Goal: Task Accomplishment & Management: Use online tool/utility

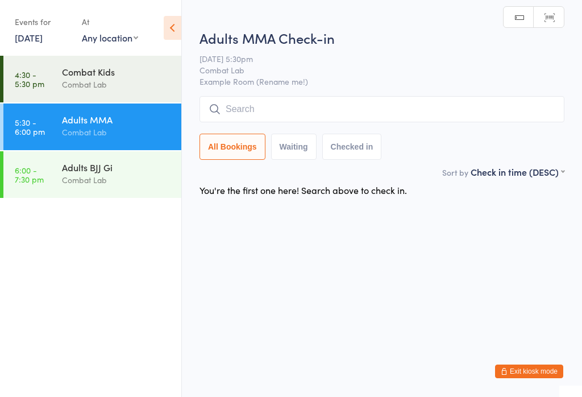
click at [293, 121] on input "search" at bounding box center [382, 109] width 365 height 26
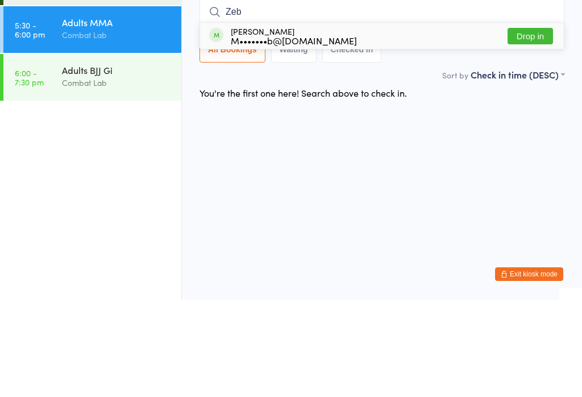
type input "Zeb"
click at [533, 125] on button "Drop in" at bounding box center [530, 133] width 45 height 16
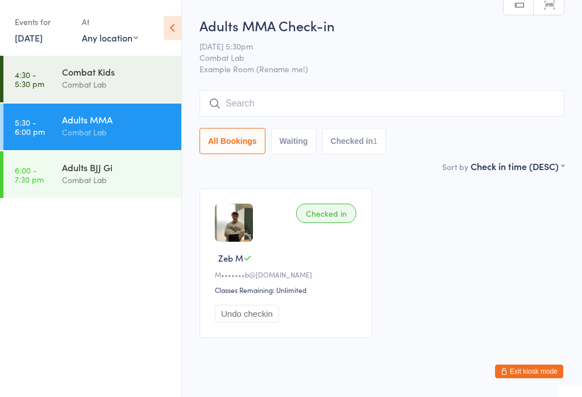
type input "j"
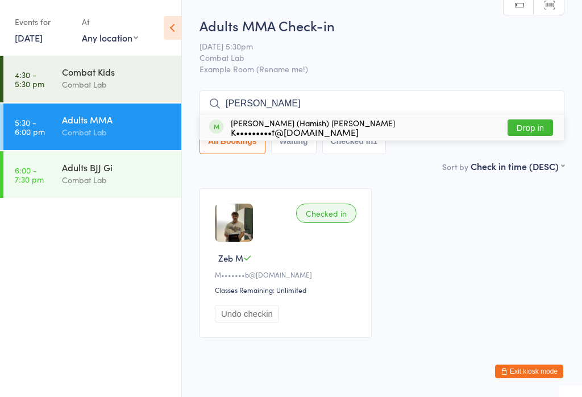
type input "hamid"
click at [541, 130] on button "Drop in" at bounding box center [530, 127] width 45 height 16
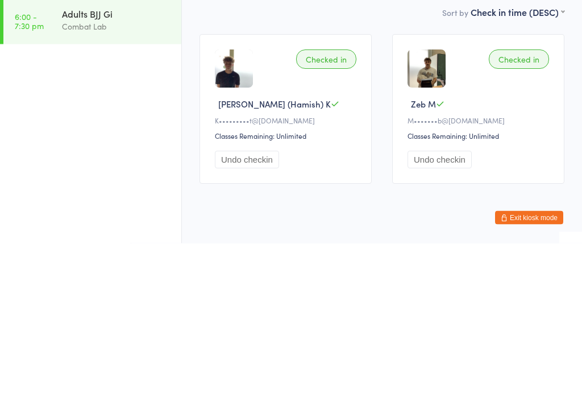
click at [134, 151] on div "Adults BJJ Gi Combat Lab" at bounding box center [121, 173] width 119 height 45
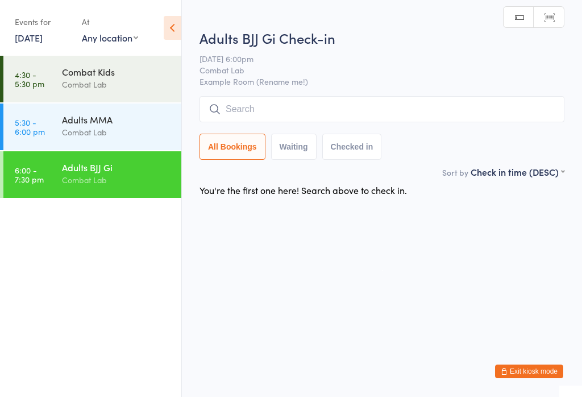
click at [318, 114] on input "search" at bounding box center [382, 109] width 365 height 26
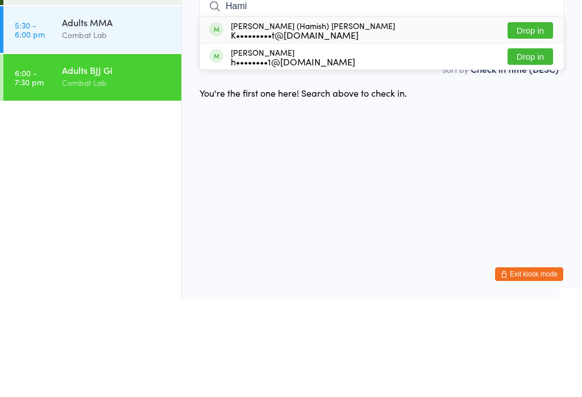
type input "Hami"
click at [441, 114] on div "Kelly (Hamish) Knott K•••••••••t@programmed.com.au Drop in" at bounding box center [382, 127] width 364 height 26
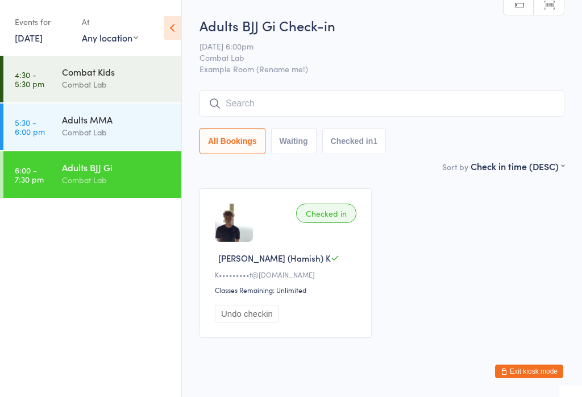
click at [117, 115] on div "Adults MMA" at bounding box center [117, 119] width 110 height 13
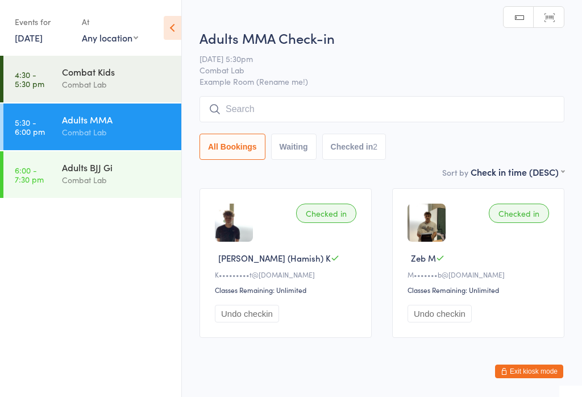
click at [354, 110] on input "search" at bounding box center [382, 109] width 365 height 26
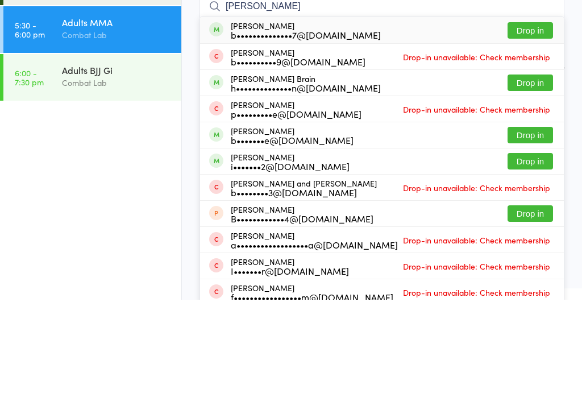
type input "Brandon"
click at [537, 119] on button "Drop in" at bounding box center [530, 127] width 45 height 16
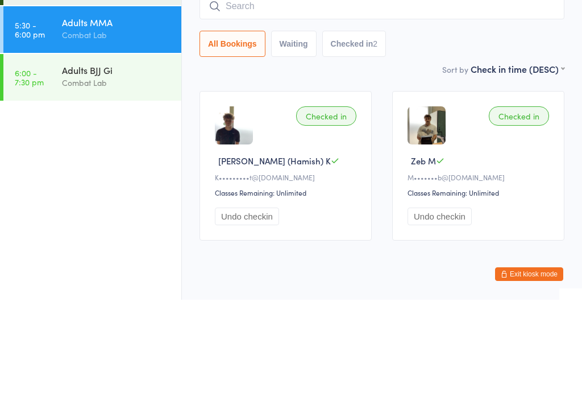
scroll to position [34, 0]
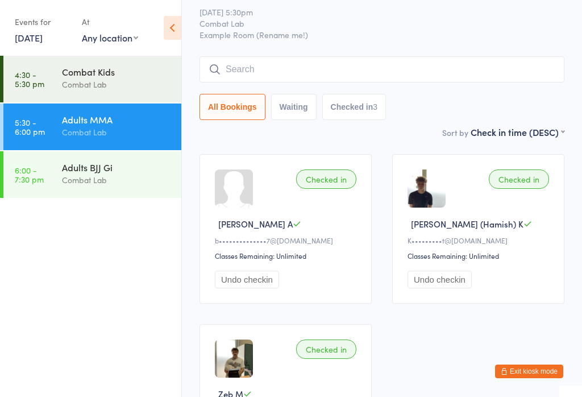
click at [345, 72] on input "search" at bounding box center [382, 69] width 365 height 26
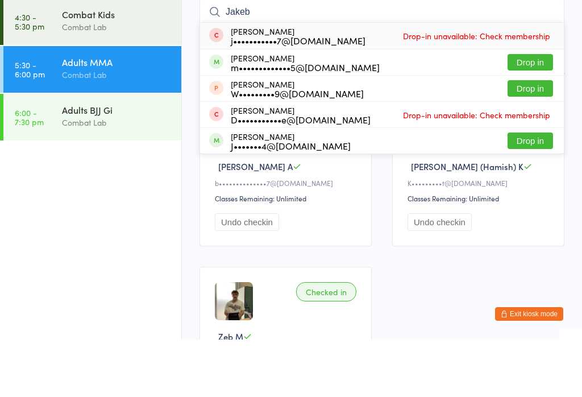
type input "Jakeb"
click at [524, 111] on button "Drop in" at bounding box center [530, 119] width 45 height 16
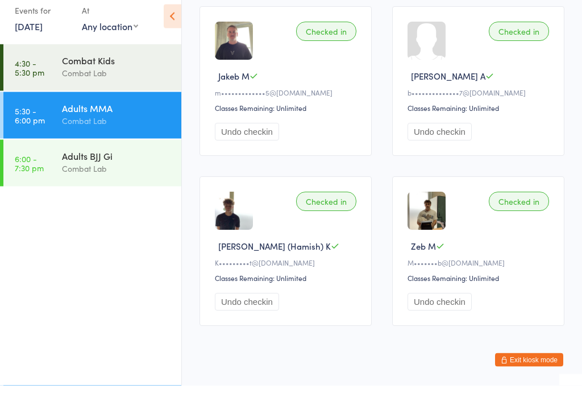
scroll to position [0, 0]
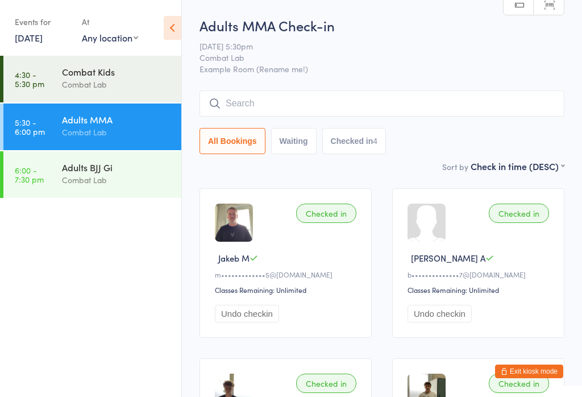
click at [291, 108] on input "search" at bounding box center [382, 103] width 365 height 26
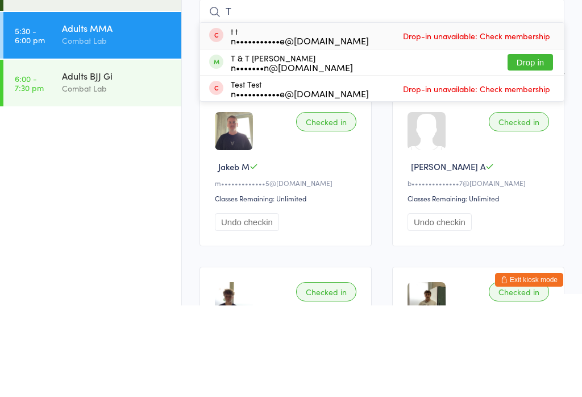
type input "T"
click at [547, 146] on button "Drop in" at bounding box center [530, 154] width 45 height 16
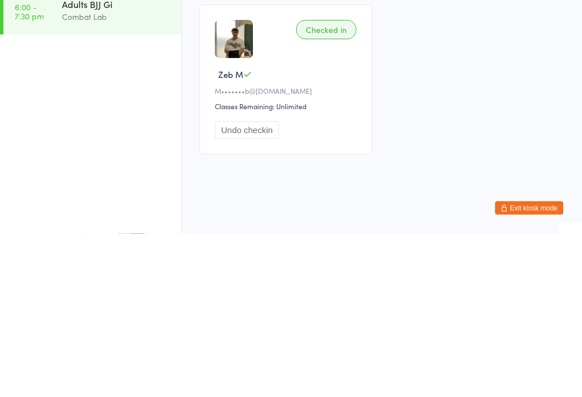
scroll to position [14, 0]
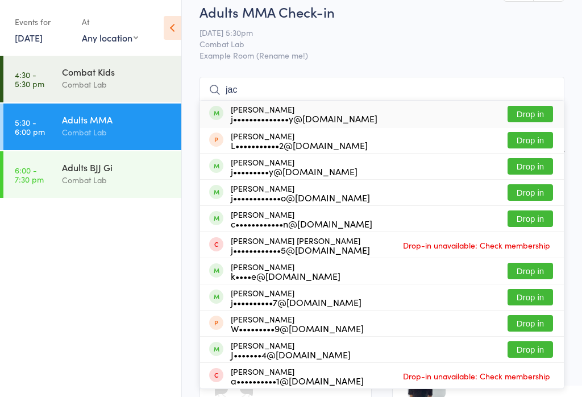
type input "jac"
click at [338, 163] on div "Jacob Ivanfy j•••••••••y@gmail.com Drop in" at bounding box center [382, 167] width 364 height 26
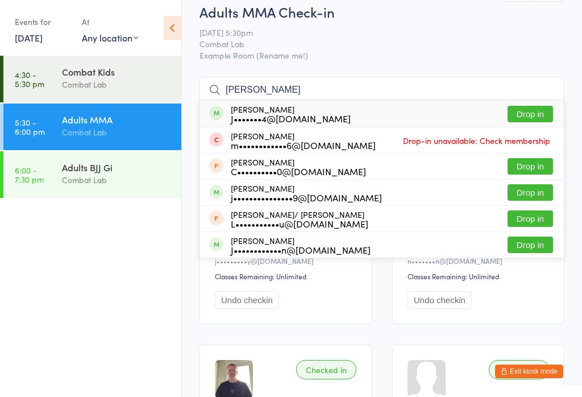
type input "james"
click at [541, 109] on button "Drop in" at bounding box center [530, 114] width 45 height 16
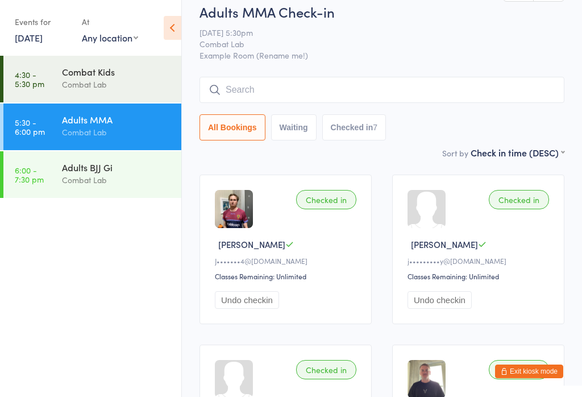
click at [408, 89] on input "search" at bounding box center [382, 90] width 365 height 26
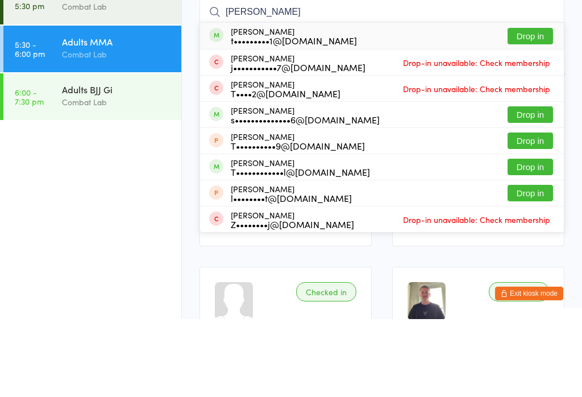
type input "Thomas b"
click at [349, 101] on div "Thomas Boscacci t•••••••••1@gmail.com Drop in" at bounding box center [382, 114] width 364 height 26
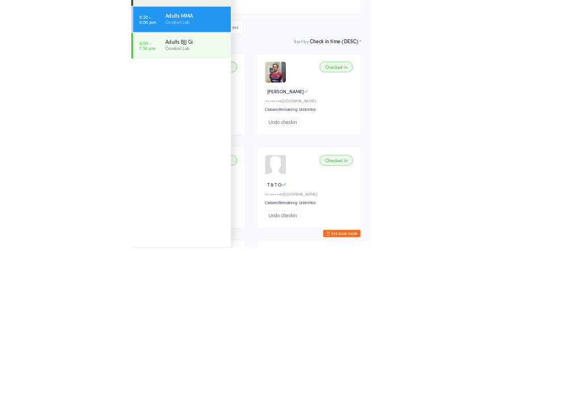
scroll to position [92, 0]
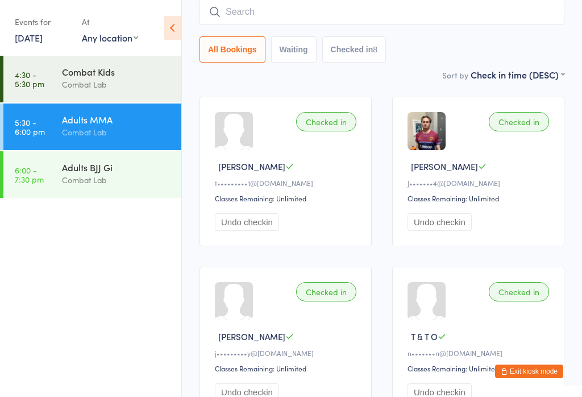
click at [525, 378] on button "Exit kiosk mode" at bounding box center [529, 371] width 68 height 14
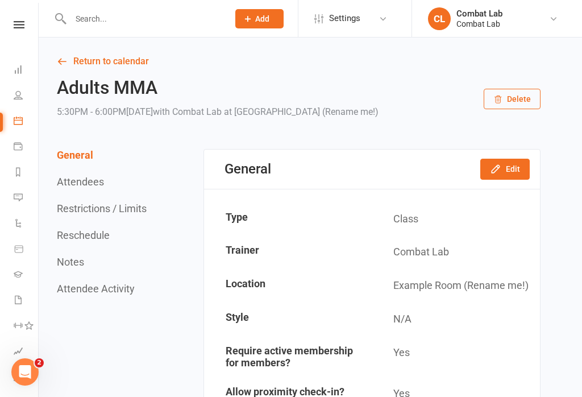
click at [87, 26] on input "text" at bounding box center [144, 19] width 154 height 16
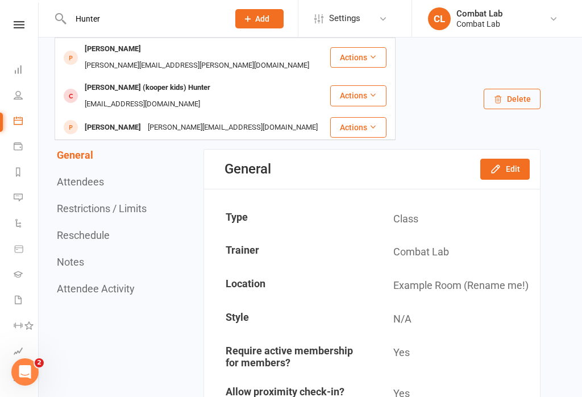
type input "Hunter"
click at [134, 53] on div "[PERSON_NAME]" at bounding box center [112, 49] width 63 height 16
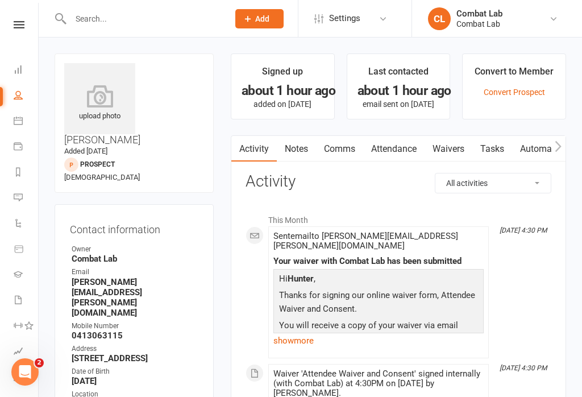
click at [453, 146] on link "Waivers" at bounding box center [449, 149] width 48 height 26
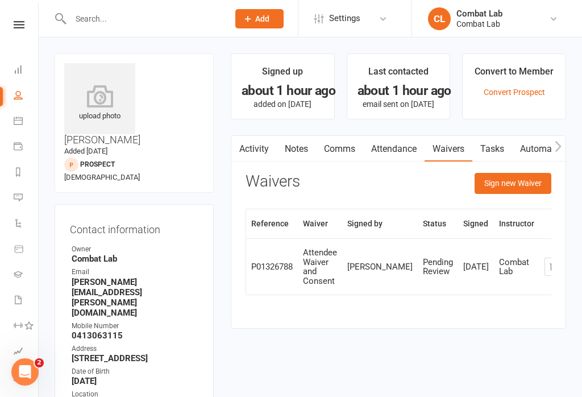
click at [524, 184] on button "Sign new Waiver" at bounding box center [513, 183] width 77 height 20
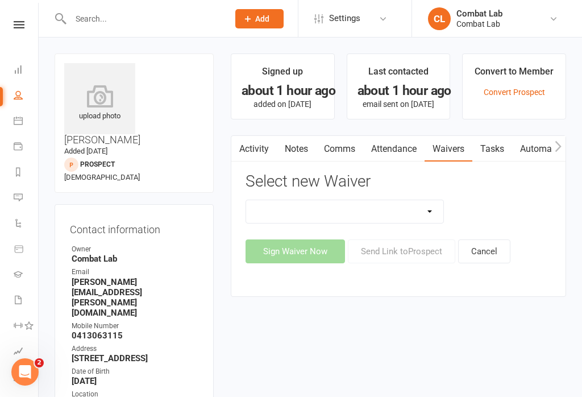
click at [369, 210] on select "Attendee Waiver and Consent Cancellation/suspension New Member Sign Up Payment …" at bounding box center [344, 211] width 197 height 23
select select "12680"
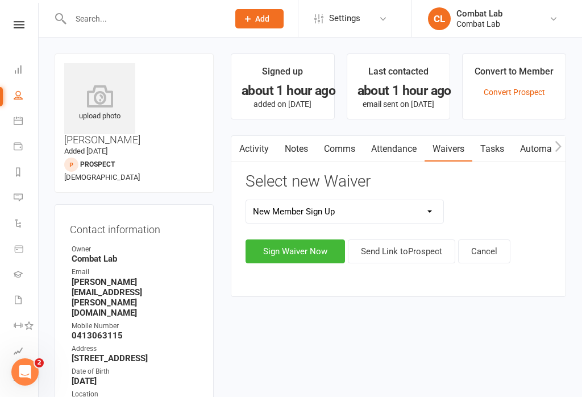
click at [291, 252] on button "Sign Waiver Now" at bounding box center [296, 251] width 100 height 24
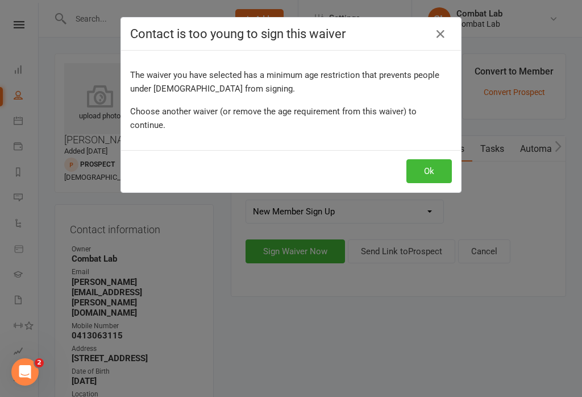
click at [444, 35] on icon "button" at bounding box center [441, 34] width 14 height 14
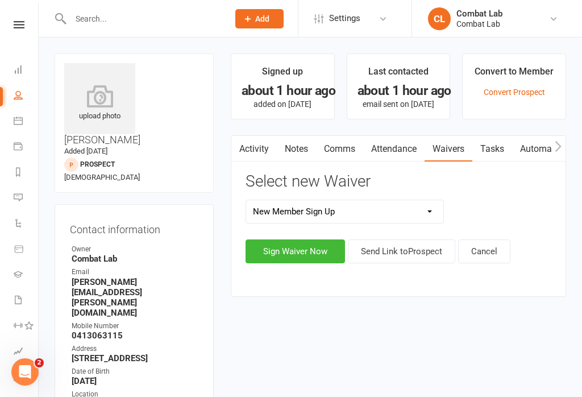
click at [372, 204] on select "Attendee Waiver and Consent Cancellation/suspension New Member Sign Up Payment …" at bounding box center [344, 211] width 197 height 23
click at [299, 255] on button "Sign Waiver Now" at bounding box center [296, 251] width 100 height 24
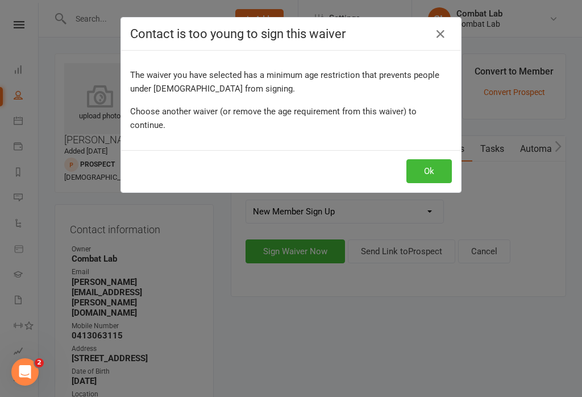
click at [429, 159] on button "Ok" at bounding box center [429, 171] width 45 height 24
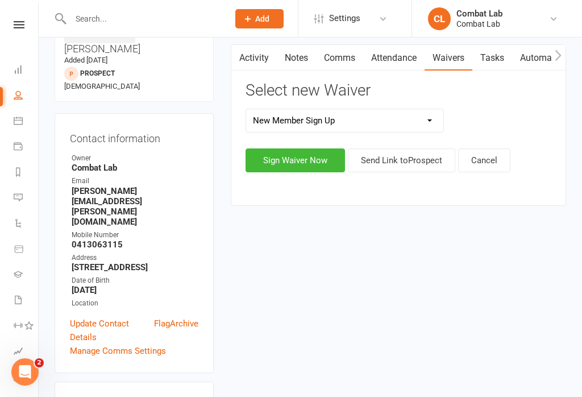
scroll to position [90, 0]
click at [105, 317] on link "Update Contact Details" at bounding box center [112, 330] width 84 height 27
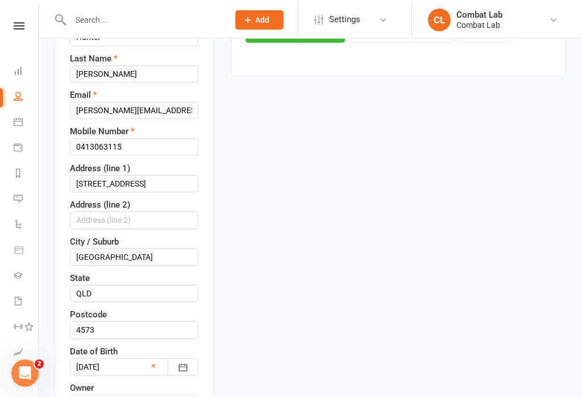
click at [182, 361] on icon "button" at bounding box center [182, 366] width 11 height 11
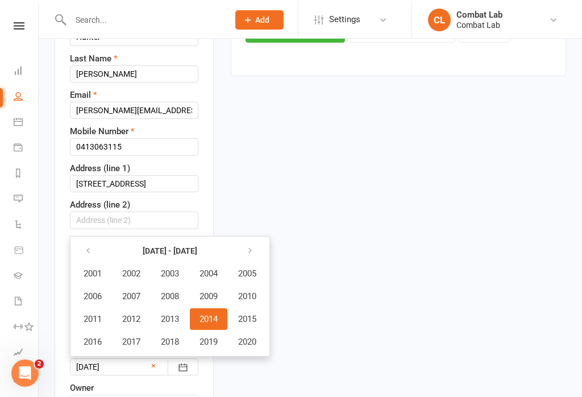
scroll to position [221, 0]
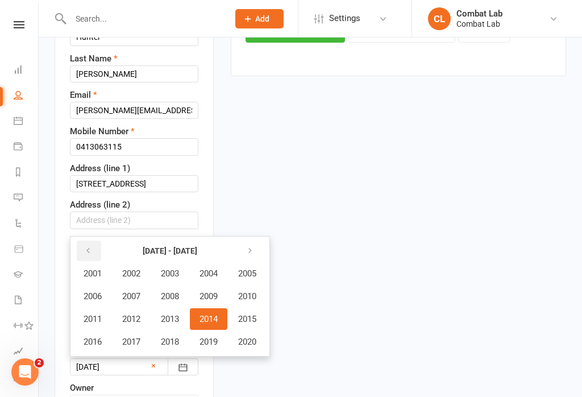
click at [90, 246] on icon "button" at bounding box center [88, 250] width 8 height 9
click at [216, 291] on span "1989" at bounding box center [209, 296] width 18 height 10
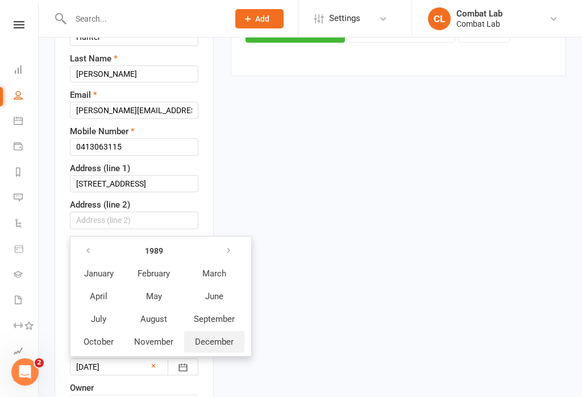
click at [212, 337] on span "December" at bounding box center [214, 342] width 39 height 10
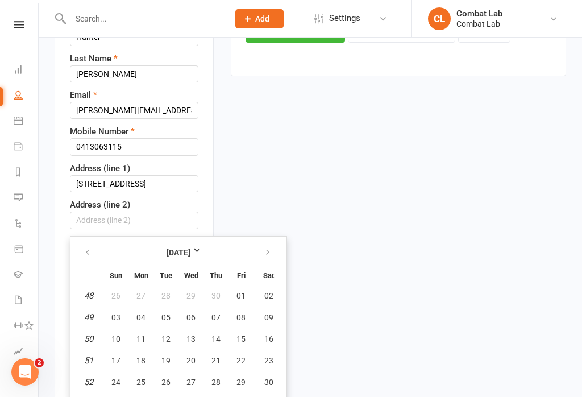
click at [189, 329] on button "13" at bounding box center [191, 339] width 24 height 20
type input "[DATE]"
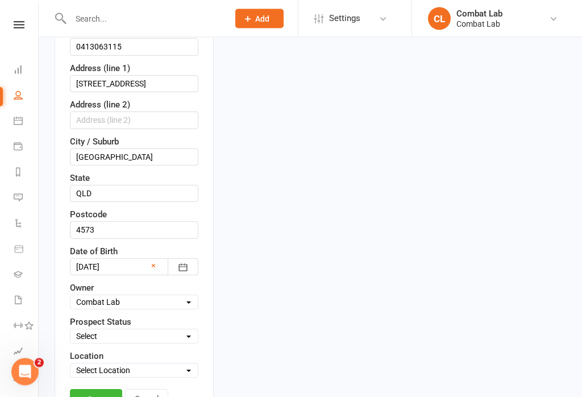
click at [95, 390] on link "Save" at bounding box center [96, 400] width 52 height 20
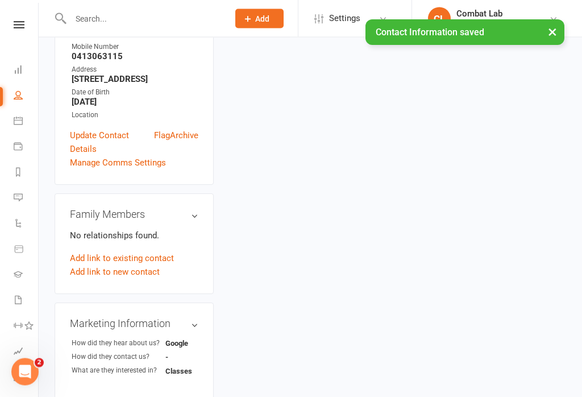
scroll to position [112, 0]
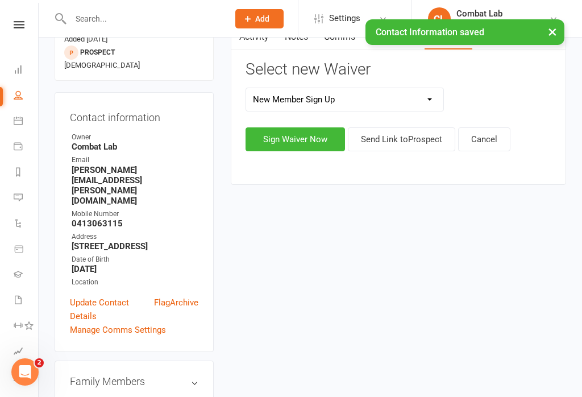
click at [293, 138] on button "Sign Waiver Now" at bounding box center [296, 139] width 100 height 24
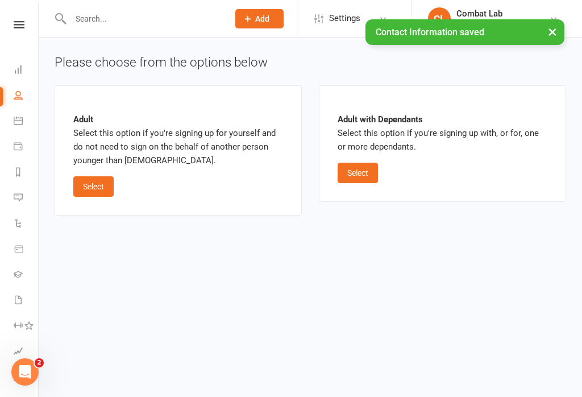
click at [98, 182] on button "Select" at bounding box center [93, 186] width 40 height 20
select select "bank_account"
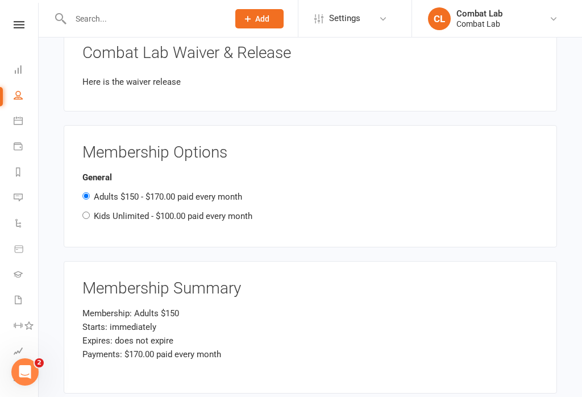
scroll to position [570, 0]
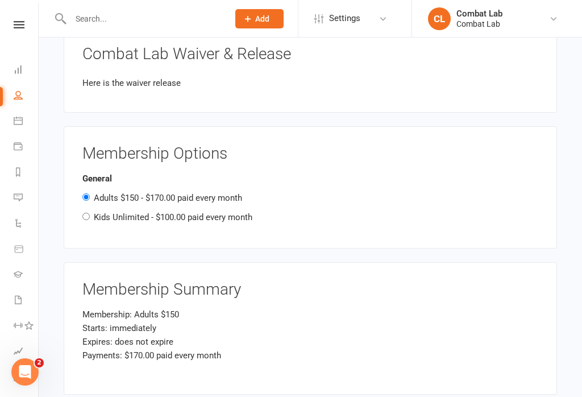
click at [224, 215] on label "Kids Unlimited - $100.00 paid every month" at bounding box center [173, 217] width 159 height 10
click at [90, 215] on input "Kids Unlimited - $100.00 paid every month" at bounding box center [85, 216] width 7 height 7
radio input "true"
radio input "false"
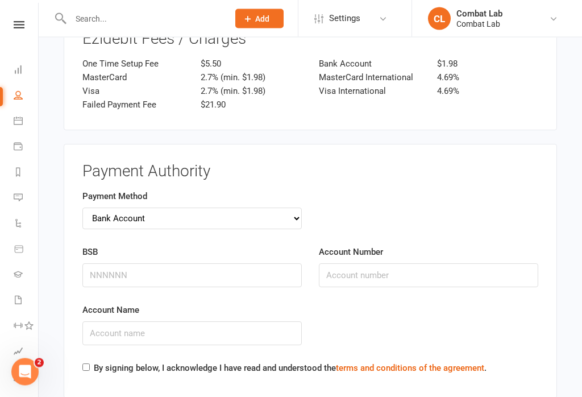
scroll to position [967, 0]
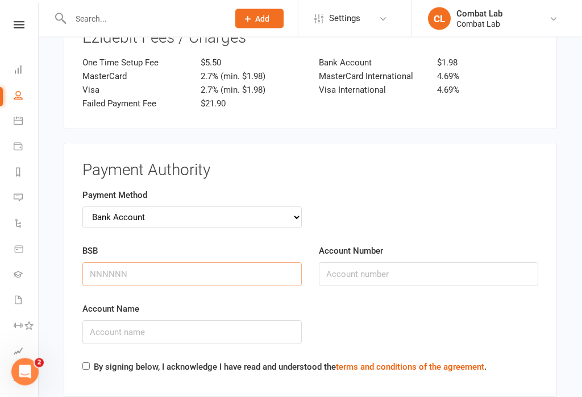
click at [229, 269] on input "BSB" at bounding box center [191, 275] width 219 height 24
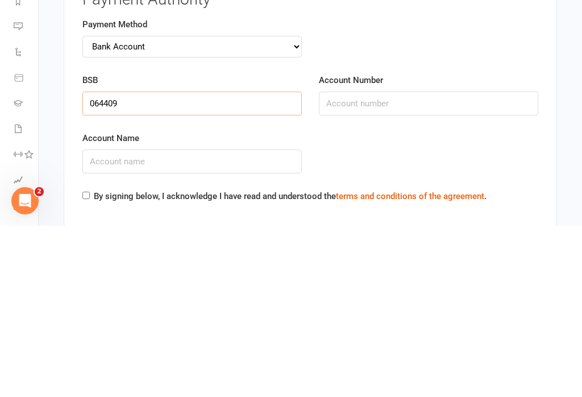
type input "064409"
click at [399, 263] on input "Account Number" at bounding box center [428, 275] width 219 height 24
type input "10103745"
click at [259, 321] on input "Account Name" at bounding box center [191, 333] width 219 height 24
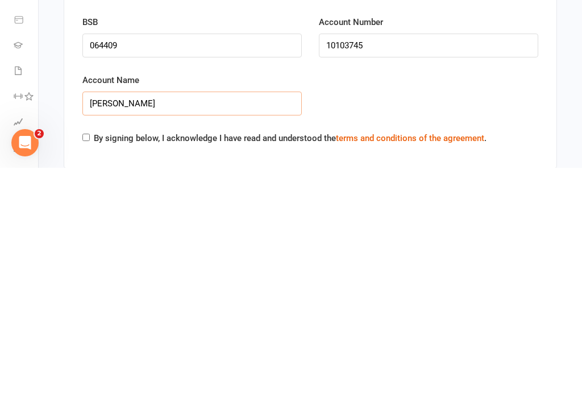
type input "[PERSON_NAME]"
click at [90, 363] on input "By signing below, I acknowledge I have read and understood the terms and condit…" at bounding box center [85, 366] width 7 height 7
checkbox input "true"
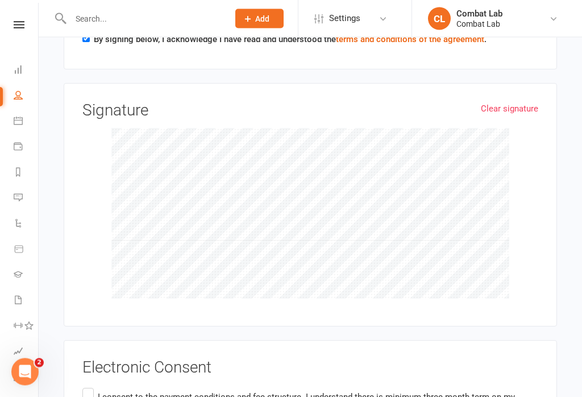
scroll to position [1287, 0]
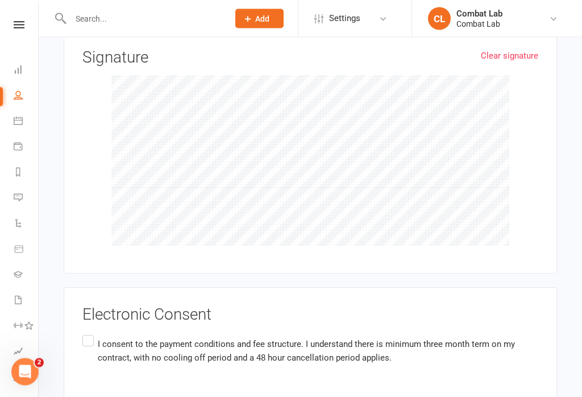
click at [85, 337] on label "I consent to the payment conditions and fee structure. I understand there is mi…" at bounding box center [310, 351] width 456 height 36
click at [85, 333] on input "I consent to the payment conditions and fee structure. I understand there is mi…" at bounding box center [85, 333] width 7 height 0
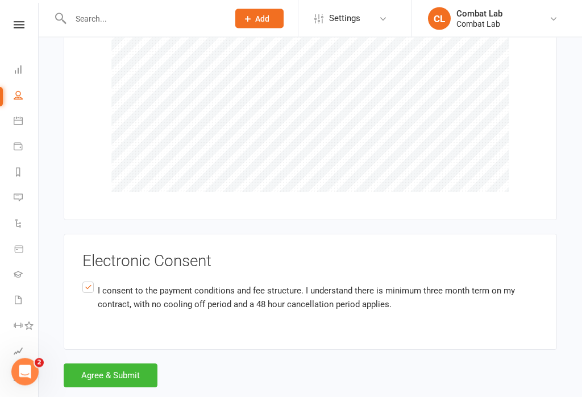
scroll to position [1406, 0]
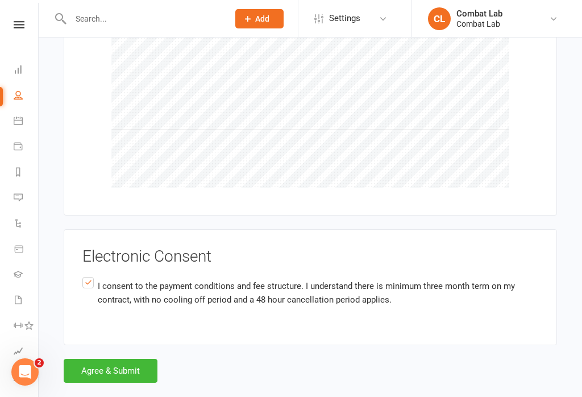
click at [126, 359] on button "Agree & Submit" at bounding box center [111, 371] width 94 height 24
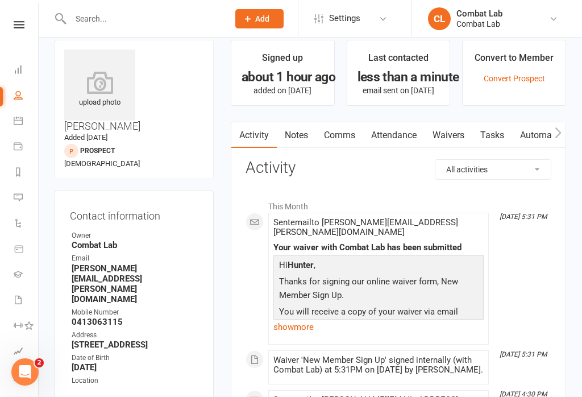
scroll to position [14, 0]
click at [513, 79] on link "Convert Prospect" at bounding box center [514, 77] width 61 height 9
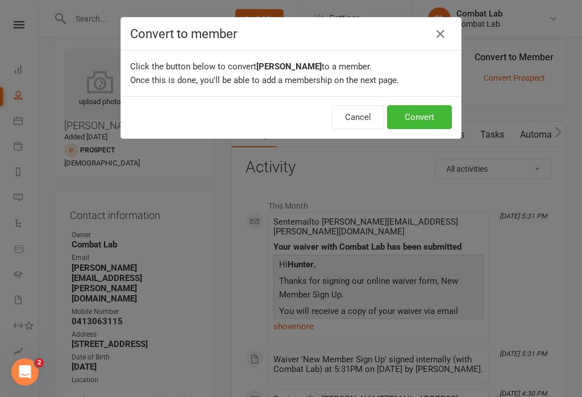
click at [430, 117] on button "Convert" at bounding box center [419, 117] width 65 height 24
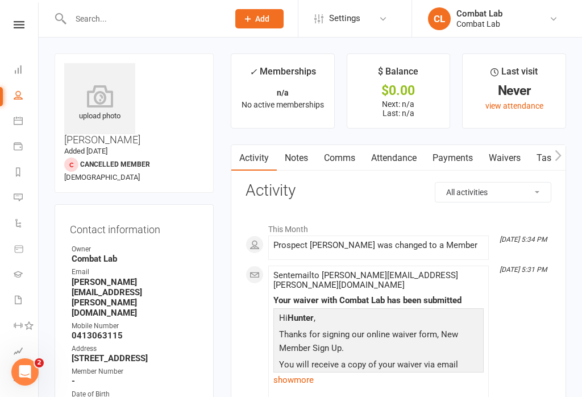
click at [463, 165] on link "Payments" at bounding box center [453, 158] width 56 height 26
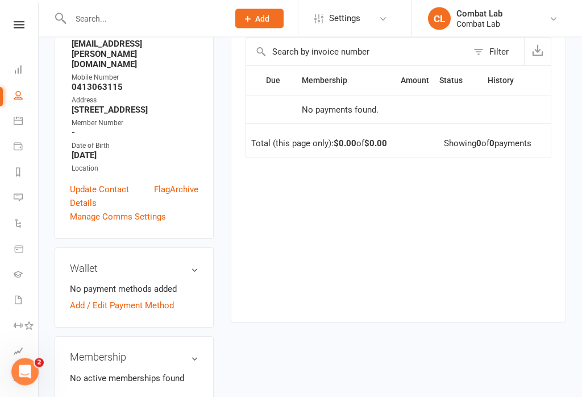
scroll to position [332, 0]
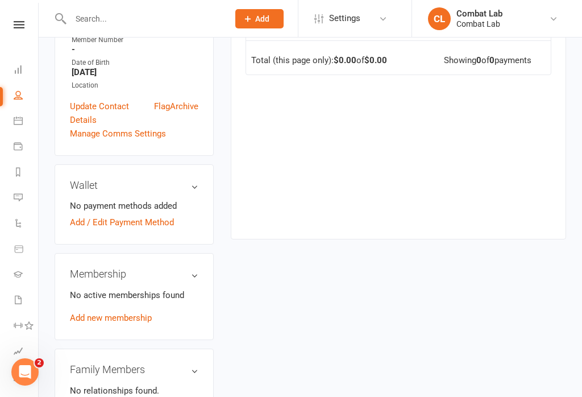
click at [121, 313] on link "Add new membership" at bounding box center [111, 318] width 82 height 10
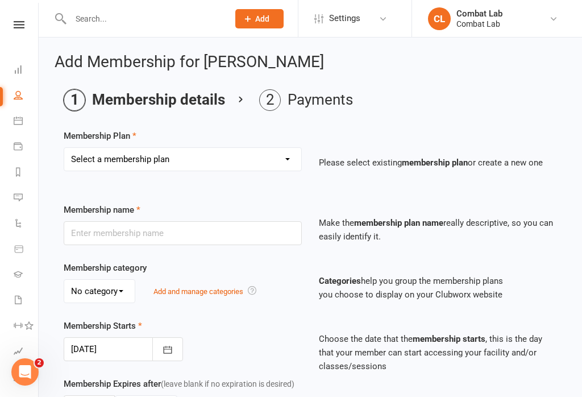
click at [7, 195] on li "Messages 3" at bounding box center [19, 199] width 38 height 26
click at [15, 121] on icon at bounding box center [18, 120] width 9 height 9
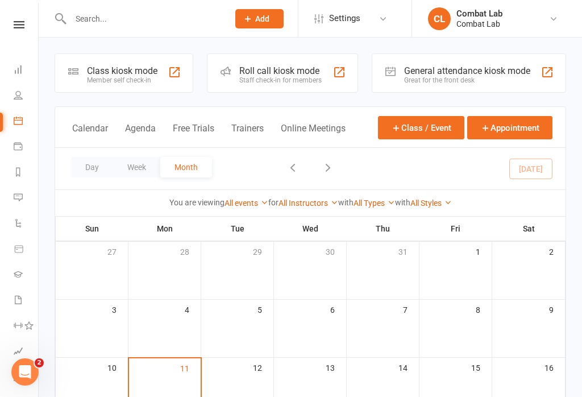
click at [0, 0] on div "Loading" at bounding box center [0, 0] width 0 height 0
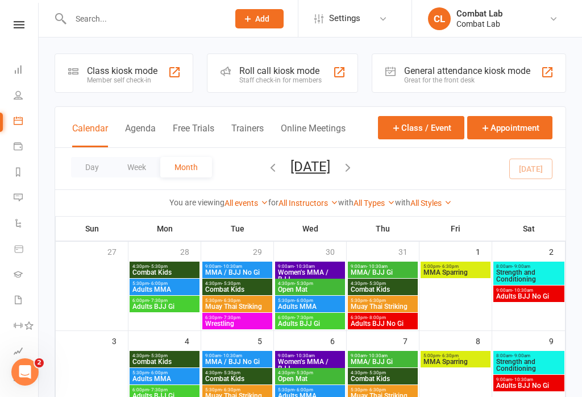
click at [16, 202] on link "Messages 3" at bounding box center [27, 199] width 26 height 26
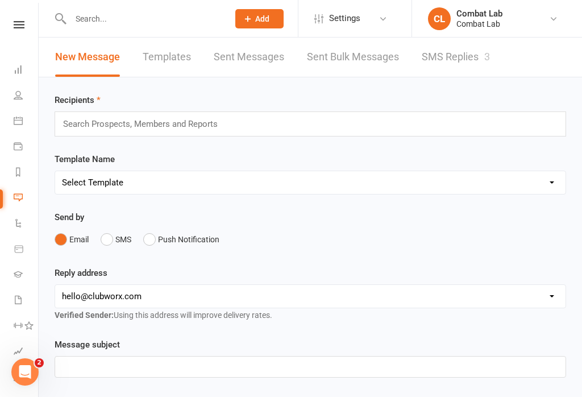
click at [445, 51] on link "SMS Replies 3" at bounding box center [456, 57] width 68 height 39
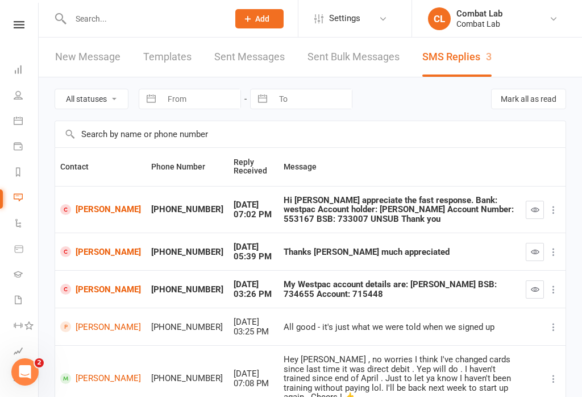
click at [17, 144] on icon at bounding box center [18, 146] width 9 height 9
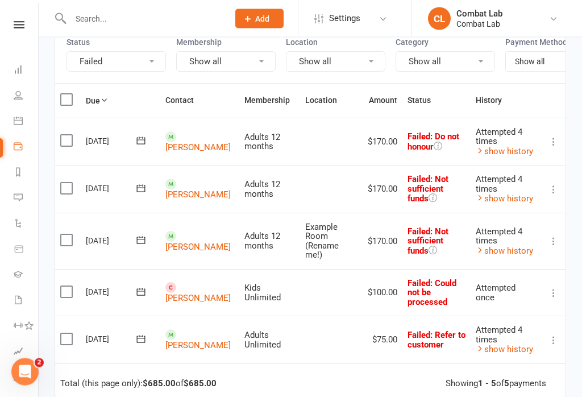
scroll to position [139, 0]
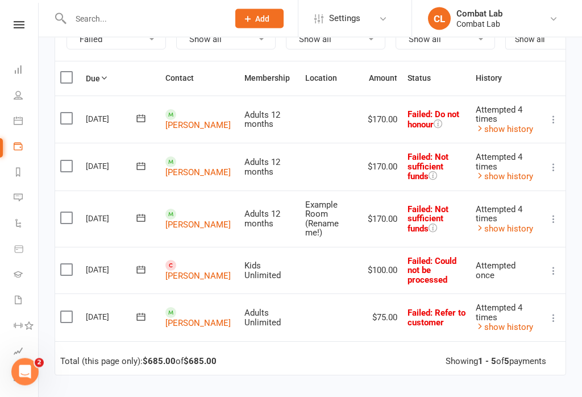
click at [6, 252] on li "Product Sales" at bounding box center [19, 250] width 38 height 26
click at [15, 296] on icon at bounding box center [18, 299] width 9 height 9
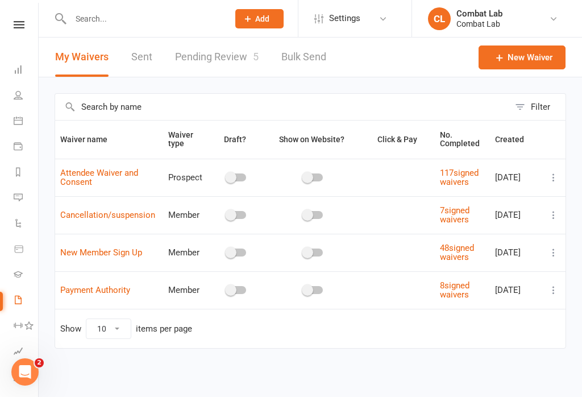
click at [196, 61] on link "Pending Review 5" at bounding box center [217, 57] width 84 height 39
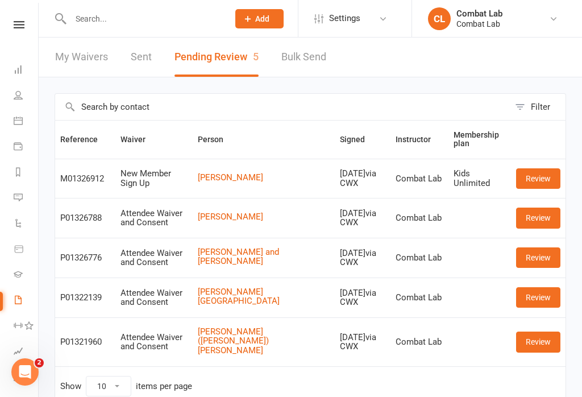
click at [550, 219] on link "Review" at bounding box center [538, 218] width 44 height 20
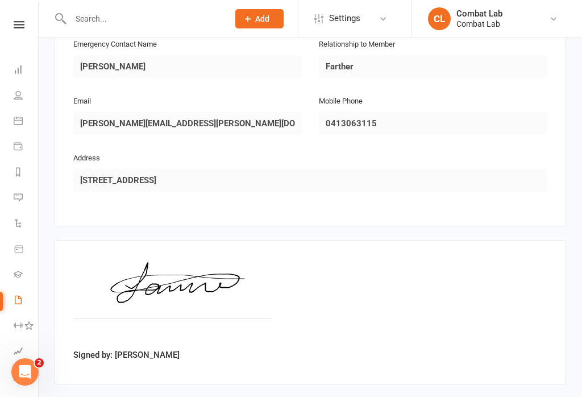
scroll to position [606, 0]
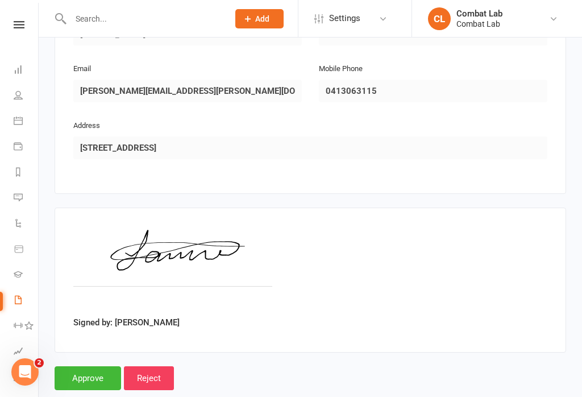
click at [88, 366] on input "Approve" at bounding box center [88, 378] width 67 height 24
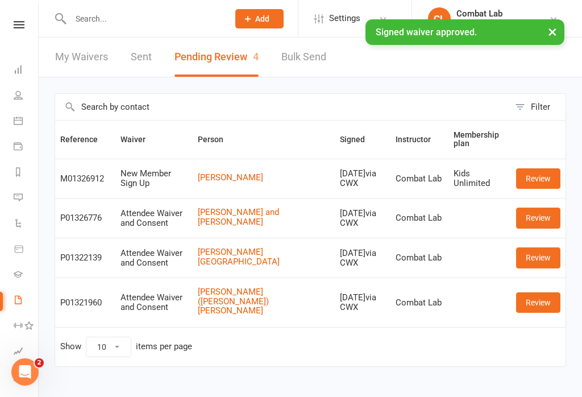
click at [536, 216] on link "Review" at bounding box center [538, 218] width 44 height 20
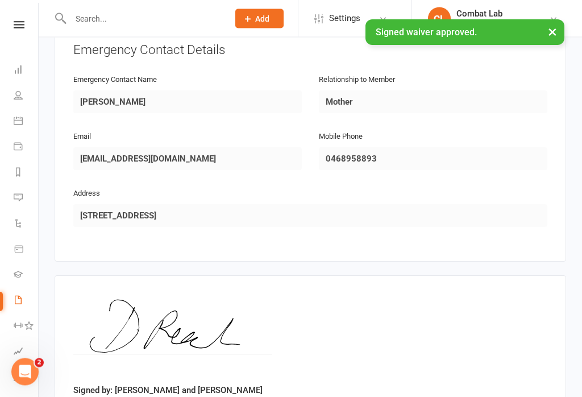
scroll to position [606, 0]
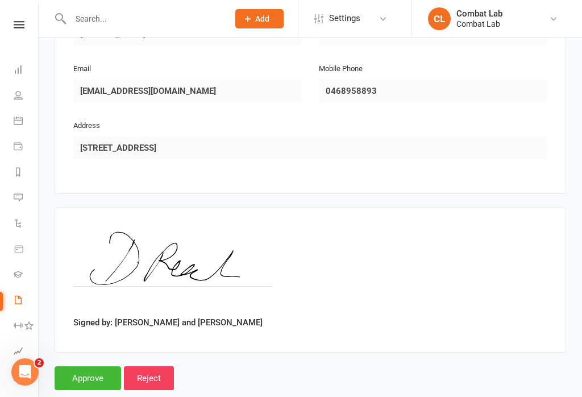
click at [96, 366] on input "Approve" at bounding box center [88, 378] width 67 height 24
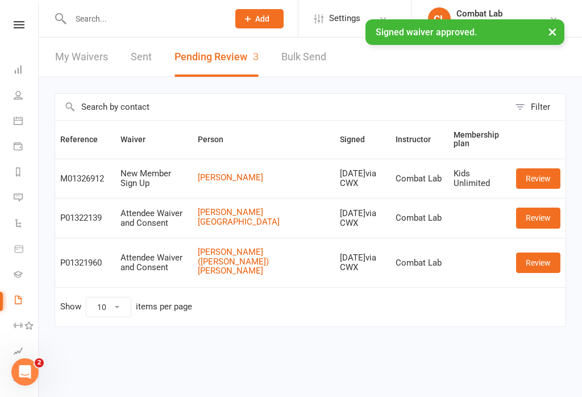
click at [545, 181] on link "Review" at bounding box center [538, 178] width 44 height 20
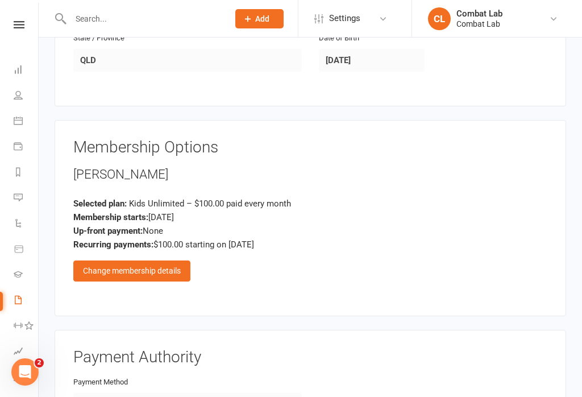
scroll to position [462, 0]
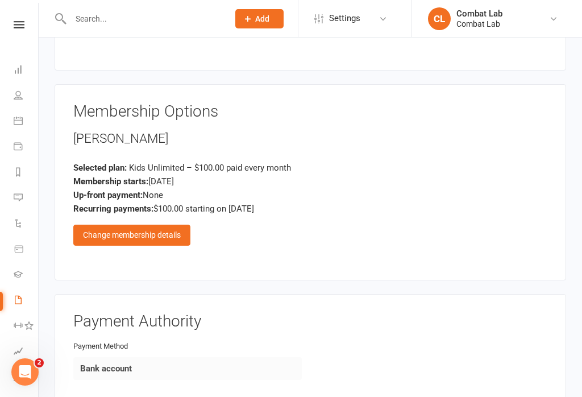
click at [161, 230] on div "Change membership details" at bounding box center [131, 235] width 117 height 20
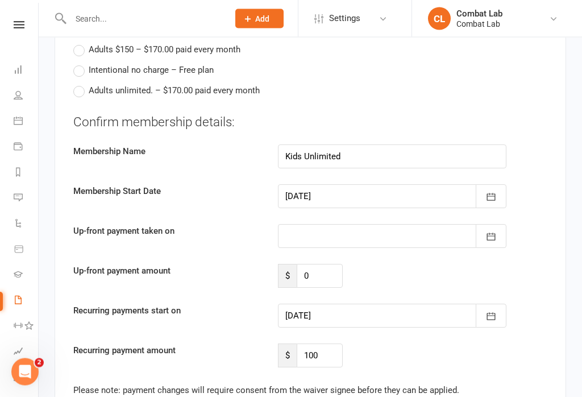
scroll to position [649, 0]
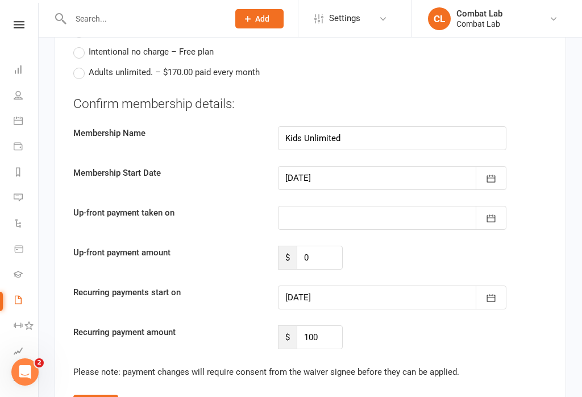
click at [501, 221] on button "button" at bounding box center [491, 218] width 31 height 24
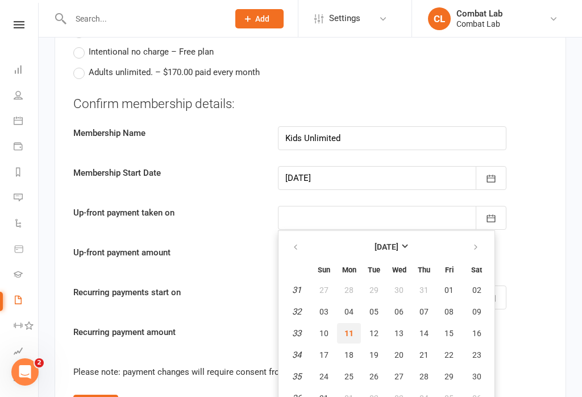
click at [353, 330] on span "11" at bounding box center [349, 333] width 9 height 9
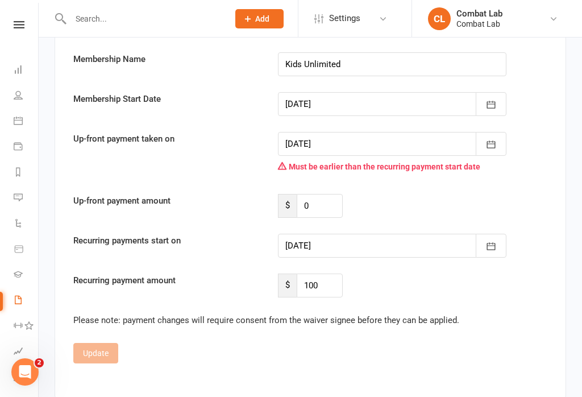
scroll to position [694, 0]
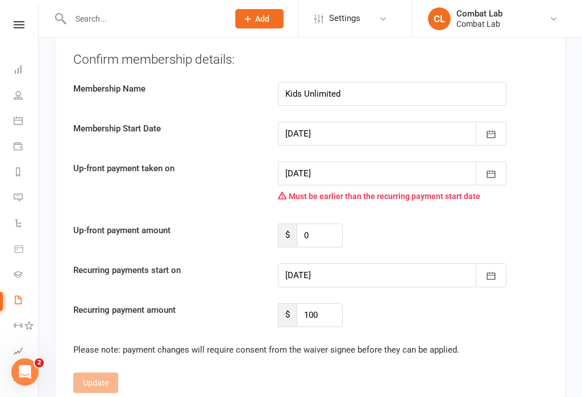
click at [492, 175] on icon "button" at bounding box center [491, 173] width 11 height 11
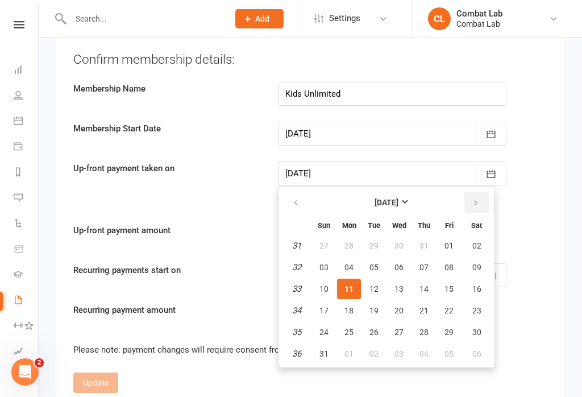
click at [472, 204] on icon "button" at bounding box center [476, 202] width 8 height 9
click at [351, 245] on span "01" at bounding box center [349, 245] width 9 height 9
type input "[DATE]"
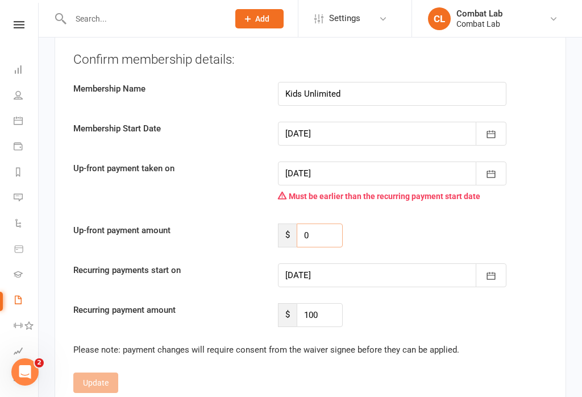
click at [329, 234] on input "0" at bounding box center [320, 235] width 46 height 24
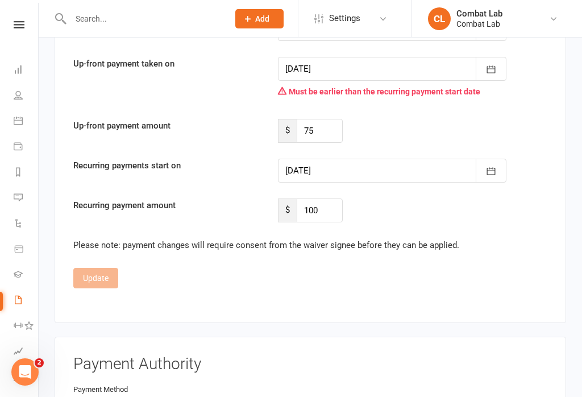
scroll to position [773, 0]
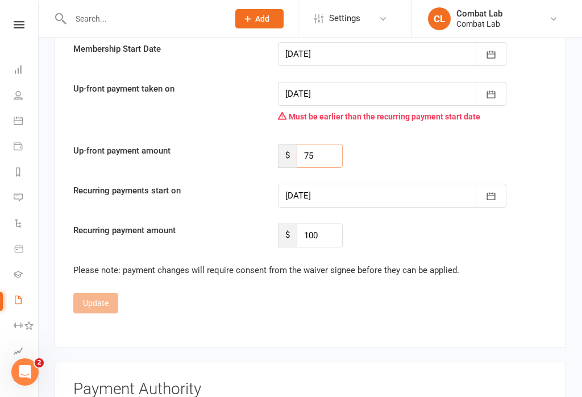
type input "75"
click at [498, 192] on button "button" at bounding box center [491, 196] width 31 height 24
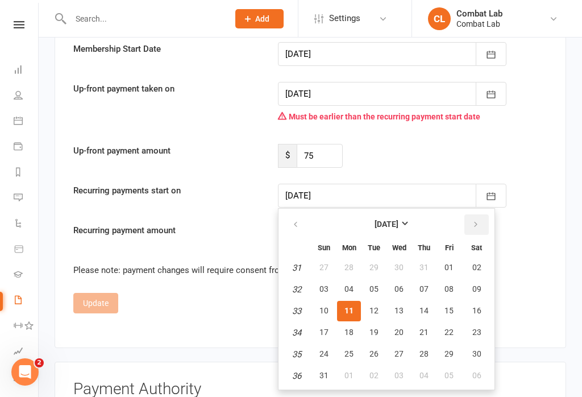
click at [472, 221] on icon "button" at bounding box center [476, 224] width 8 height 9
click at [350, 265] on span "01" at bounding box center [349, 267] width 9 height 9
type input "[DATE]"
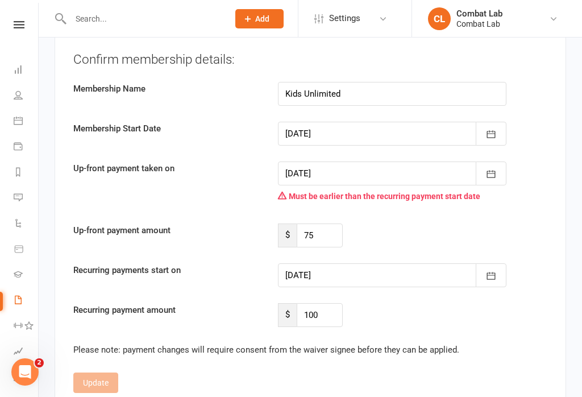
scroll to position [693, 0]
click at [495, 172] on icon "button" at bounding box center [491, 174] width 9 height 7
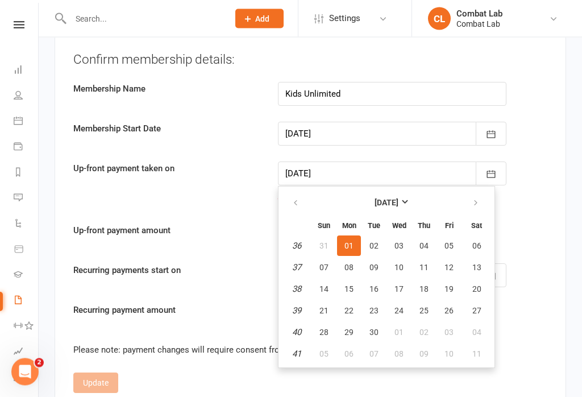
scroll to position [694, 0]
click at [289, 202] on button "button" at bounding box center [296, 202] width 24 height 20
click at [339, 285] on button "11" at bounding box center [349, 289] width 24 height 20
type input "[DATE]"
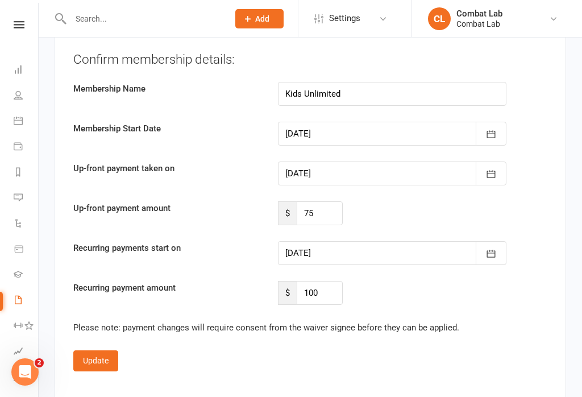
click at [103, 354] on button "Update" at bounding box center [95, 360] width 45 height 20
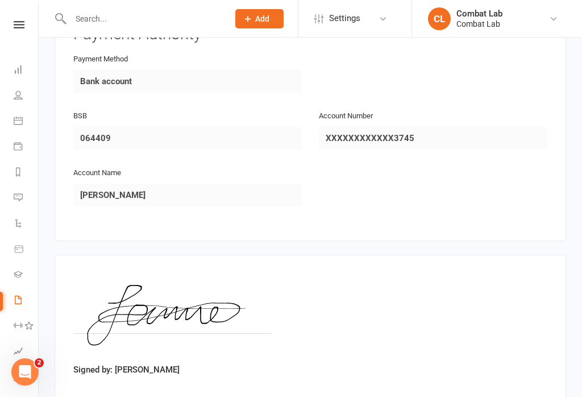
scroll to position [809, 0]
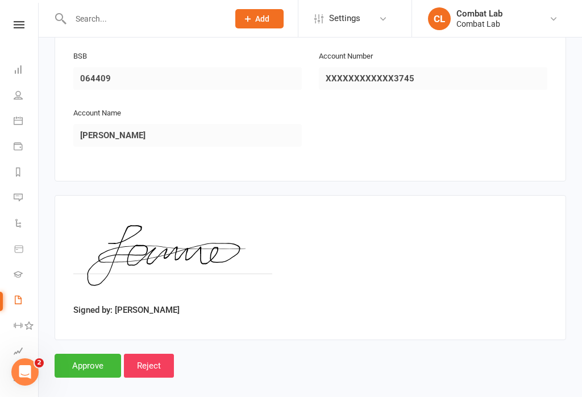
click at [89, 363] on input "Approve" at bounding box center [88, 366] width 67 height 24
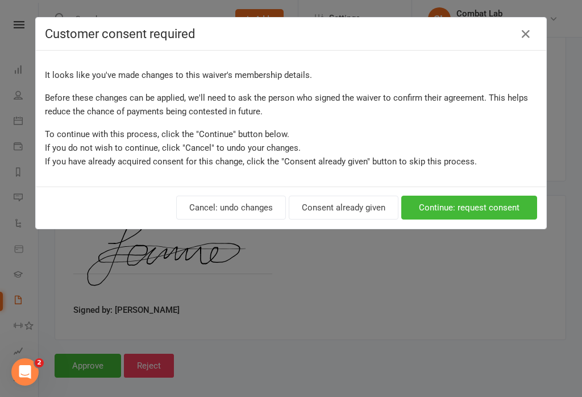
click at [349, 214] on button "Consent already given" at bounding box center [344, 208] width 110 height 24
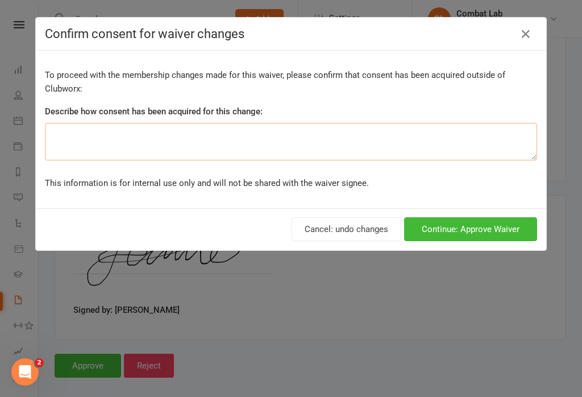
click at [316, 136] on textarea at bounding box center [291, 142] width 492 height 38
type textarea "Verbal"
click at [486, 233] on button "Continue: Approve Waiver" at bounding box center [470, 229] width 133 height 24
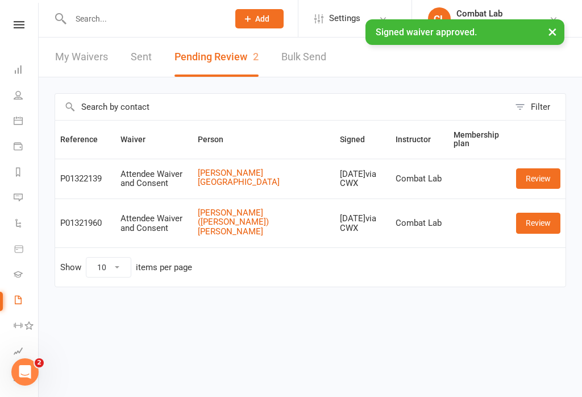
click at [541, 217] on link "Review" at bounding box center [538, 223] width 44 height 20
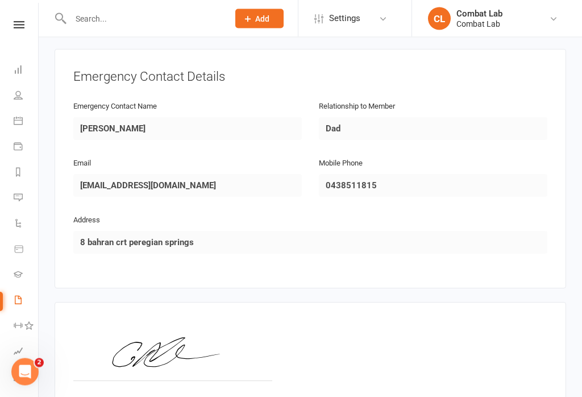
scroll to position [606, 0]
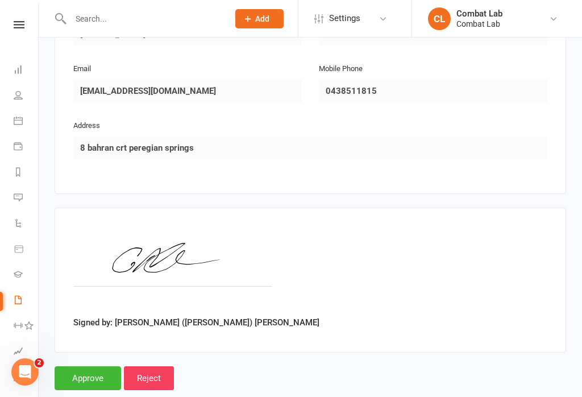
click at [89, 372] on input "Approve" at bounding box center [88, 378] width 67 height 24
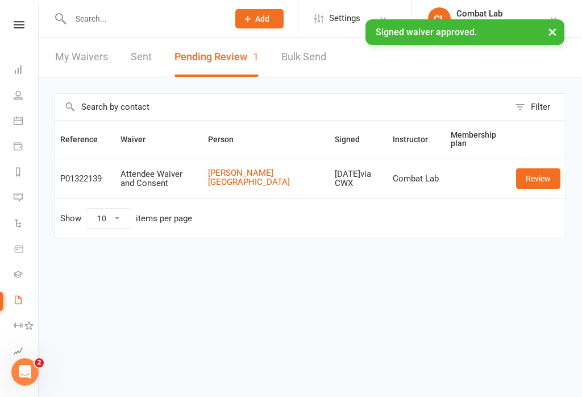
click at [536, 177] on link "Review" at bounding box center [538, 178] width 44 height 20
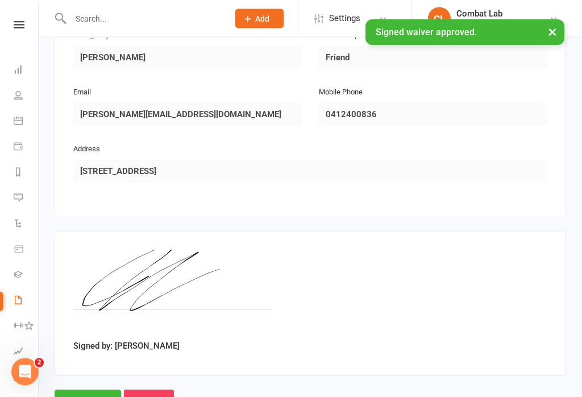
scroll to position [606, 0]
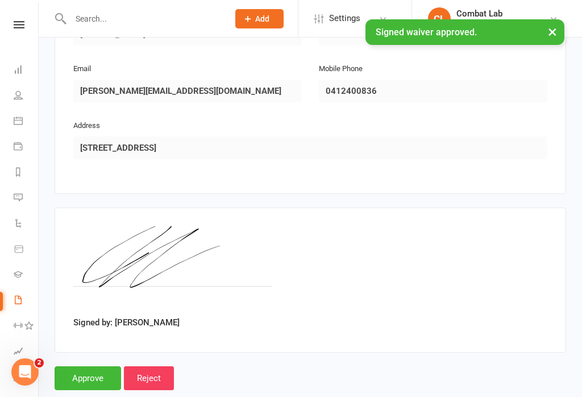
click at [91, 366] on input "Approve" at bounding box center [88, 378] width 67 height 24
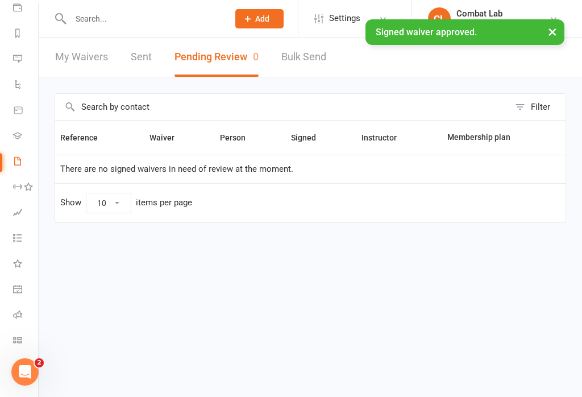
scroll to position [139, 1]
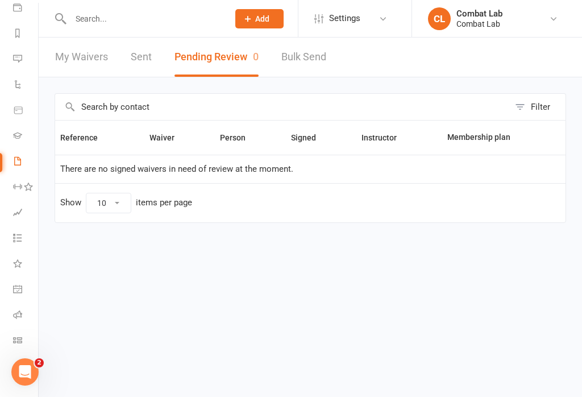
click at [23, 342] on link "Class check-in" at bounding box center [26, 342] width 26 height 26
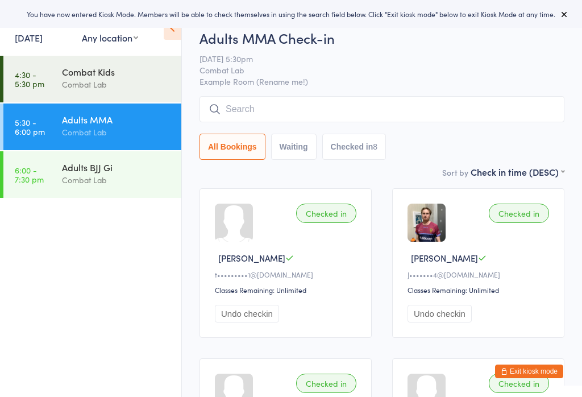
click at [73, 172] on div "Adults BJJ Gi" at bounding box center [117, 167] width 110 height 13
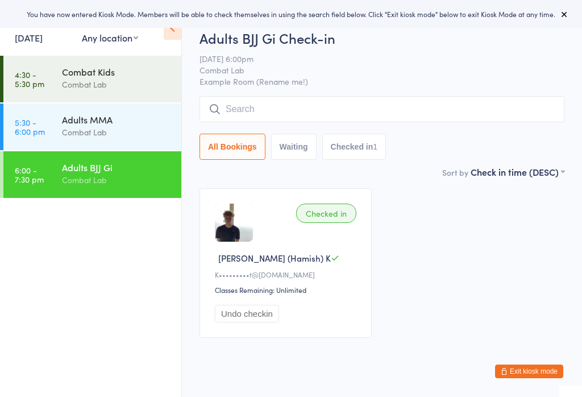
click at [250, 109] on input "search" at bounding box center [382, 109] width 365 height 26
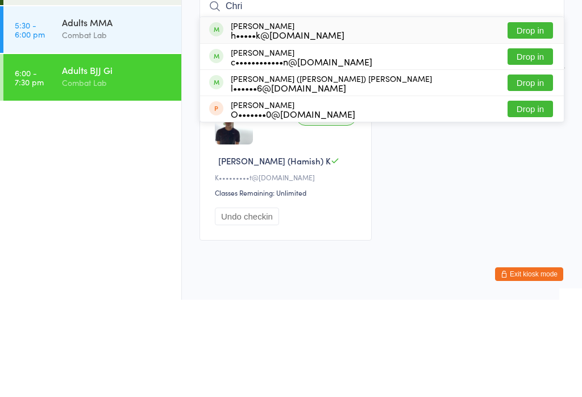
type input "Chri"
click at [517, 146] on button "Drop in" at bounding box center [530, 154] width 45 height 16
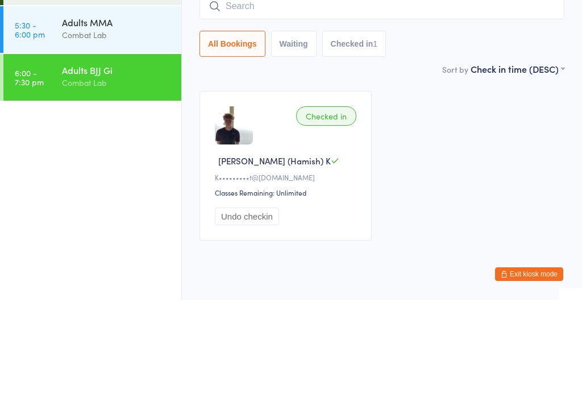
scroll to position [34, 0]
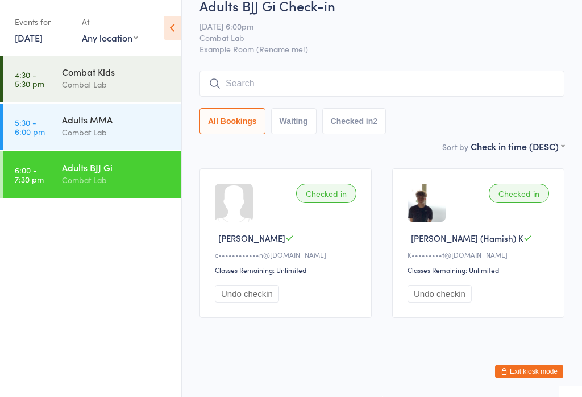
click at [125, 173] on div "Adults BJJ Gi" at bounding box center [117, 167] width 110 height 13
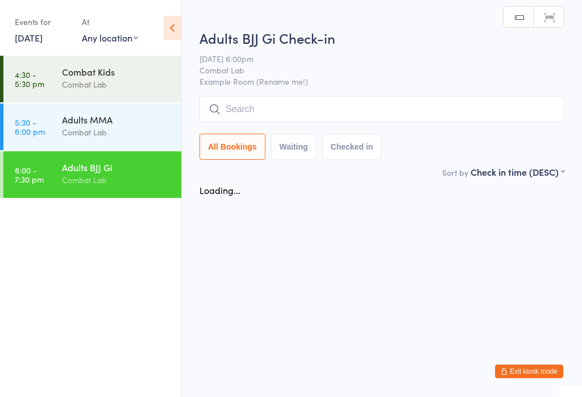
scroll to position [0, 0]
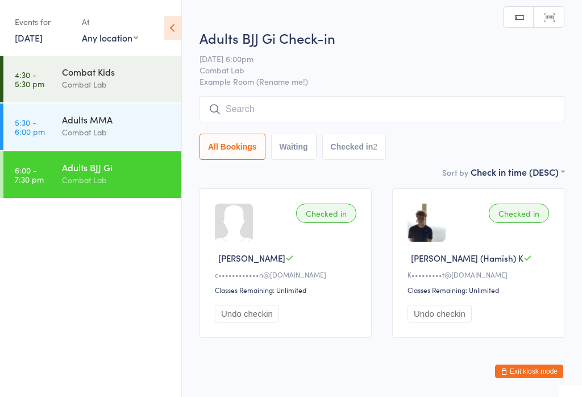
click at [276, 110] on input "search" at bounding box center [382, 109] width 365 height 26
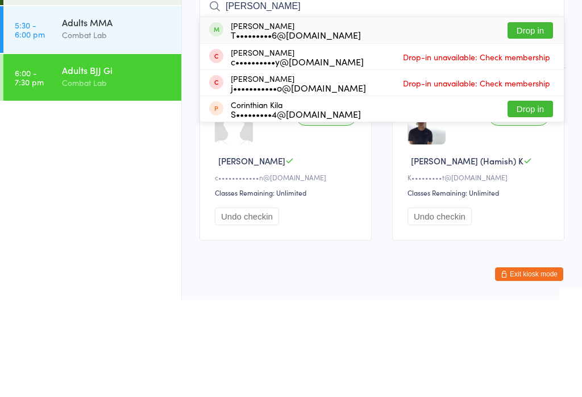
type input "[PERSON_NAME]"
click at [462, 114] on div "[PERSON_NAME] T•••••••••6@[DOMAIN_NAME] Drop in" at bounding box center [382, 127] width 364 height 26
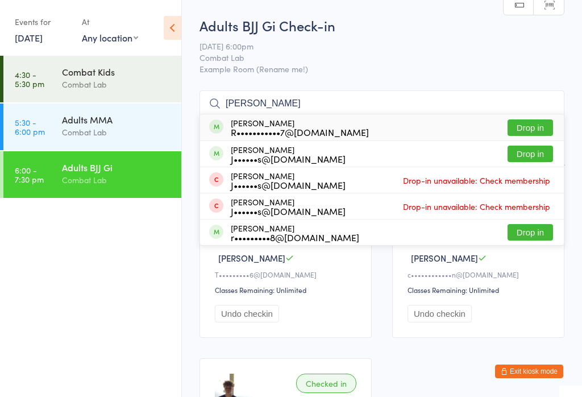
type input "[PERSON_NAME]"
click at [538, 128] on button "Drop in" at bounding box center [530, 127] width 45 height 16
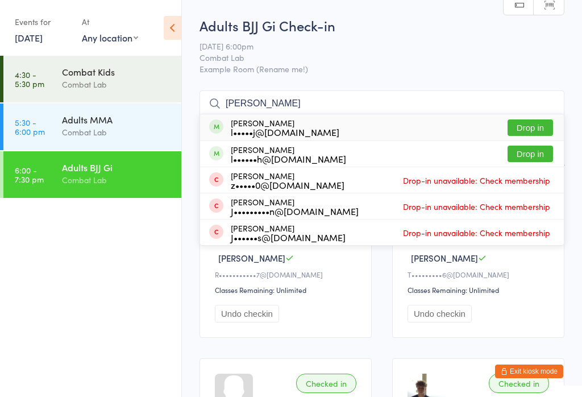
type input "[PERSON_NAME]"
click at [538, 130] on button "Drop in" at bounding box center [530, 127] width 45 height 16
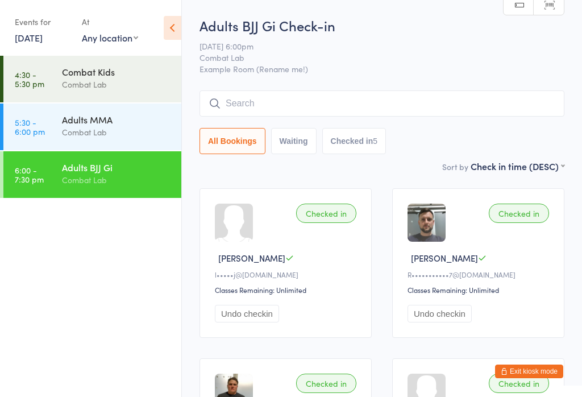
click at [300, 100] on input "search" at bounding box center [382, 103] width 365 height 26
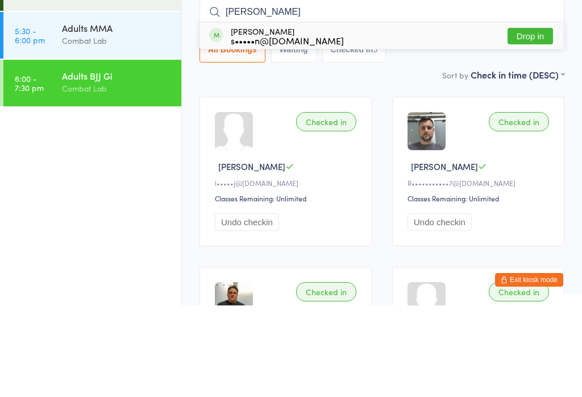
type input "[PERSON_NAME]"
click at [526, 119] on button "Drop in" at bounding box center [530, 127] width 45 height 16
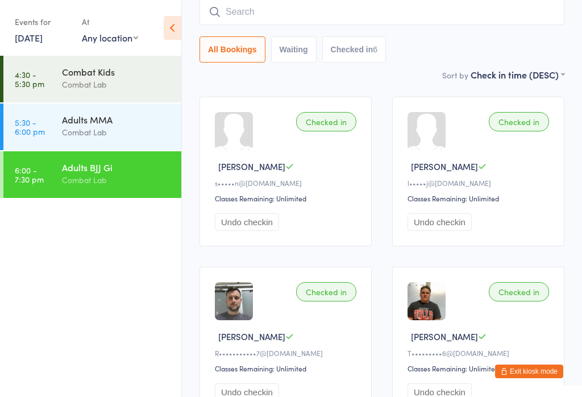
click at [281, 17] on input "search" at bounding box center [382, 12] width 365 height 26
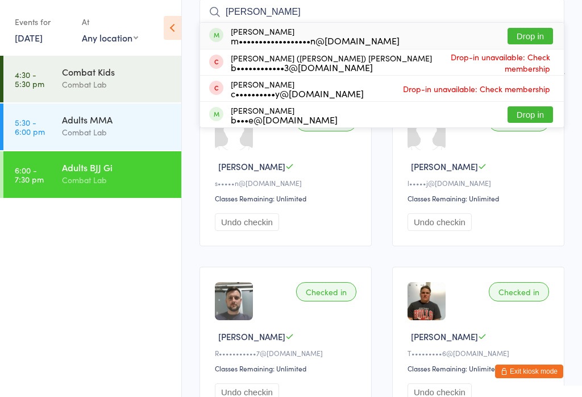
type input "Martin"
click at [273, 39] on div "m••••••••••••••••••n@gmail.com" at bounding box center [315, 40] width 169 height 9
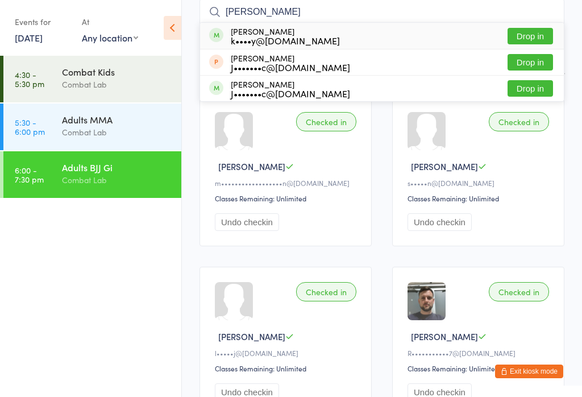
type input "Kelsey"
click at [271, 43] on div "k••••y@tidalpp.com.au" at bounding box center [285, 40] width 109 height 9
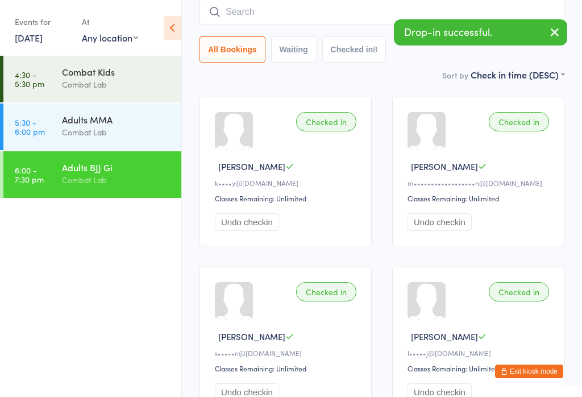
click at [350, 18] on input "search" at bounding box center [382, 12] width 365 height 26
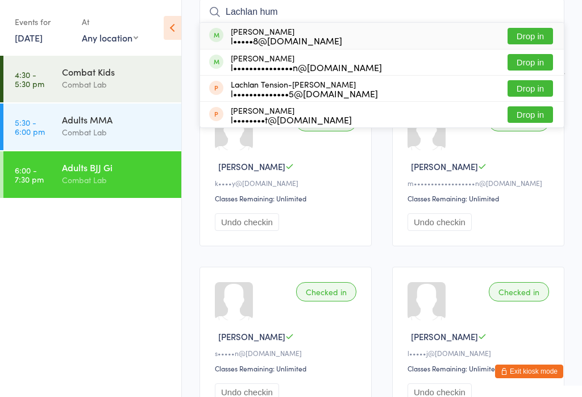
type input "Lachlan hum"
click at [431, 42] on div "Lachlan Humphries l•••••8@outlook.com Drop in" at bounding box center [382, 36] width 364 height 26
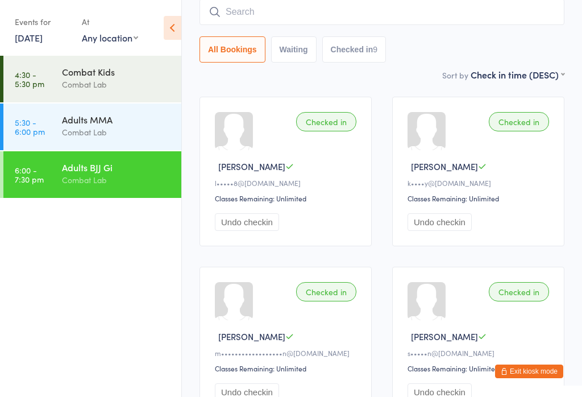
click at [244, 14] on input "search" at bounding box center [382, 12] width 365 height 26
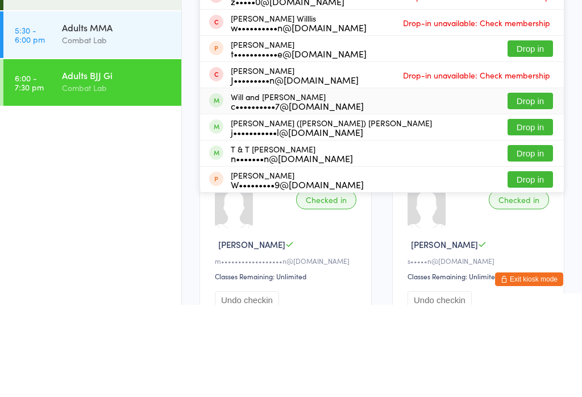
type input "Will"
click at [251, 184] on div "Will and Farran Cooke c••••••••••7@gmail.com" at bounding box center [297, 193] width 133 height 18
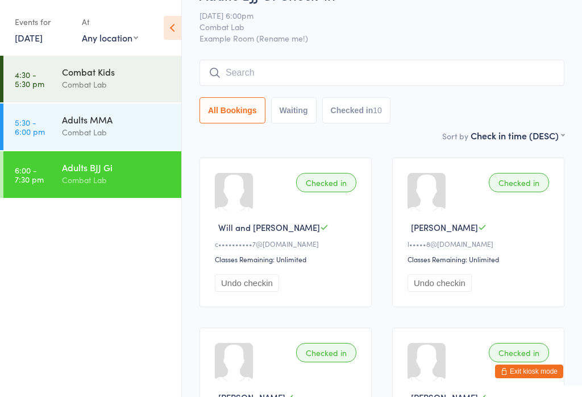
scroll to position [0, 0]
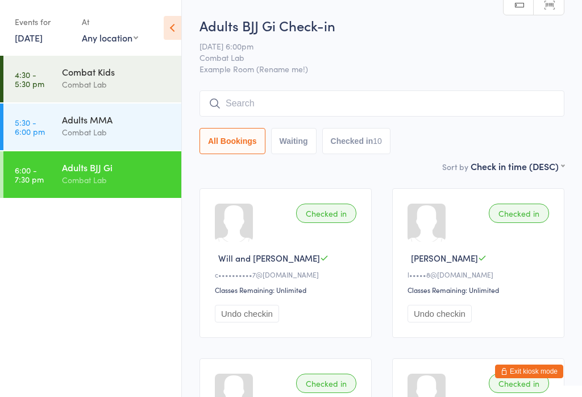
click at [346, 98] on input "search" at bounding box center [382, 103] width 365 height 26
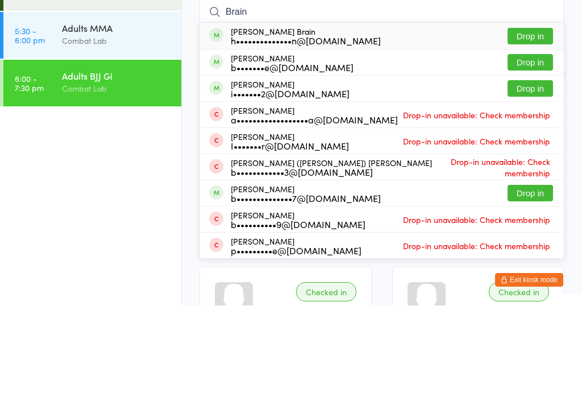
type input "Brain"
click at [528, 119] on button "Drop in" at bounding box center [530, 127] width 45 height 16
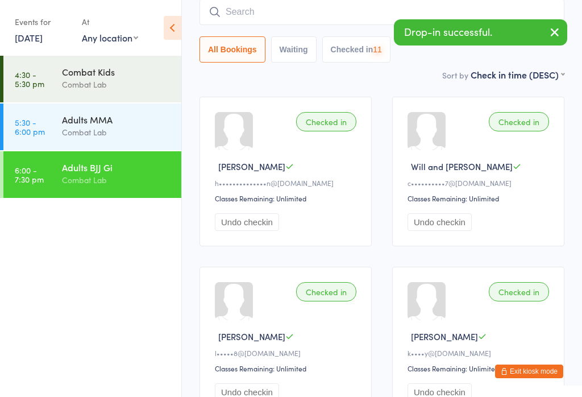
click at [329, 15] on input "search" at bounding box center [382, 12] width 365 height 26
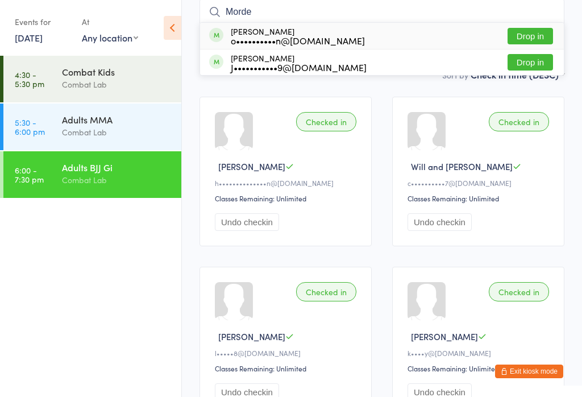
type input "Morde"
click at [528, 34] on button "Drop in" at bounding box center [530, 36] width 45 height 16
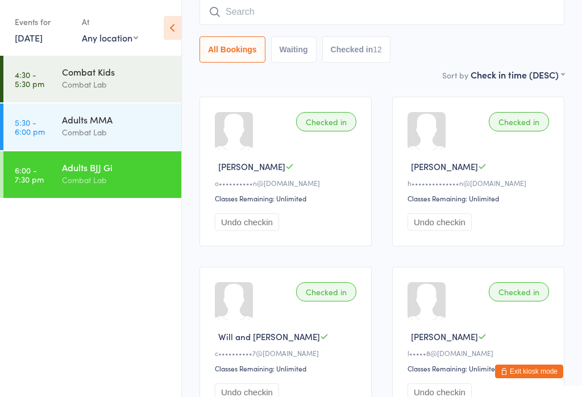
click at [295, 15] on input "search" at bounding box center [382, 12] width 365 height 26
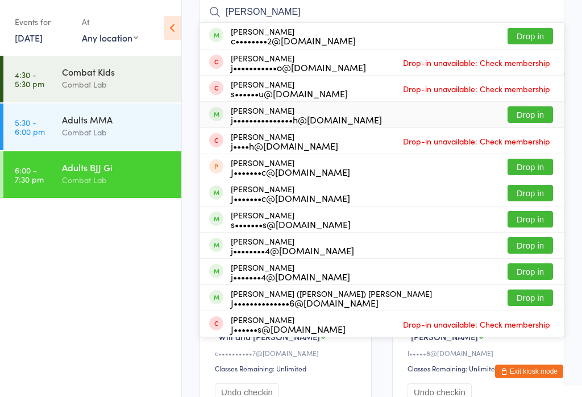
type input "Jose"
click at [347, 124] on div "j•••••••••••••••h@hotmail.com" at bounding box center [306, 119] width 151 height 9
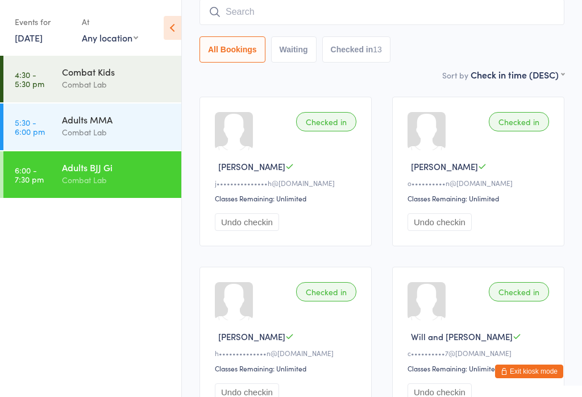
click at [319, 20] on input "search" at bounding box center [382, 12] width 365 height 26
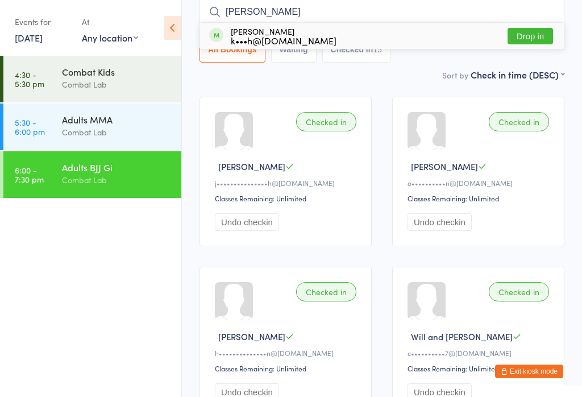
type input "Keith"
click at [528, 44] on button "Drop in" at bounding box center [530, 36] width 45 height 16
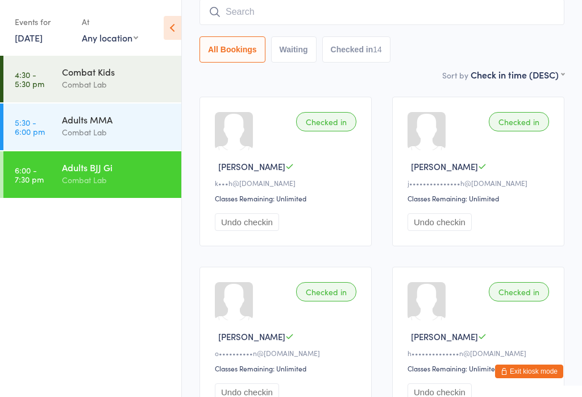
click at [417, 6] on input "search" at bounding box center [382, 12] width 365 height 26
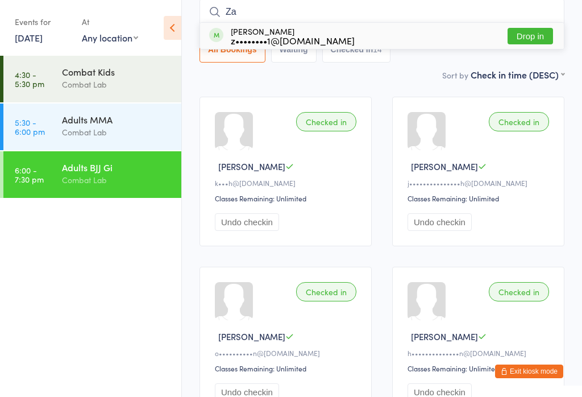
type input "Za"
click at [541, 38] on button "Drop in" at bounding box center [530, 36] width 45 height 16
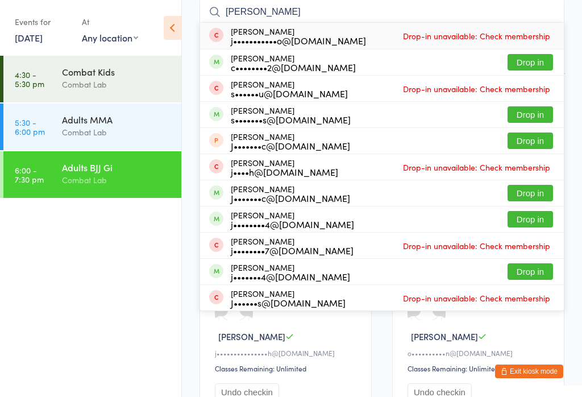
type input "josh"
click at [538, 111] on button "Drop in" at bounding box center [530, 114] width 45 height 16
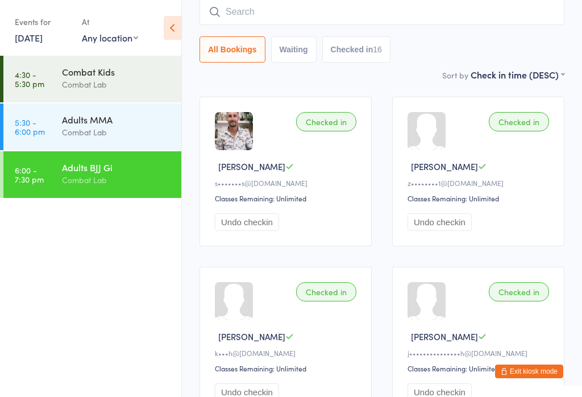
click at [381, 19] on input "search" at bounding box center [382, 12] width 365 height 26
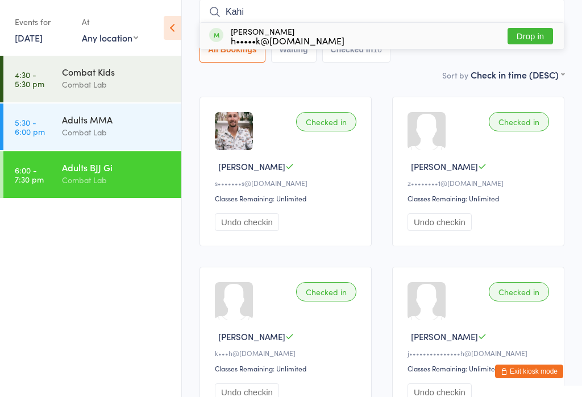
type input "Kahi"
click at [540, 37] on button "Drop in" at bounding box center [530, 36] width 45 height 16
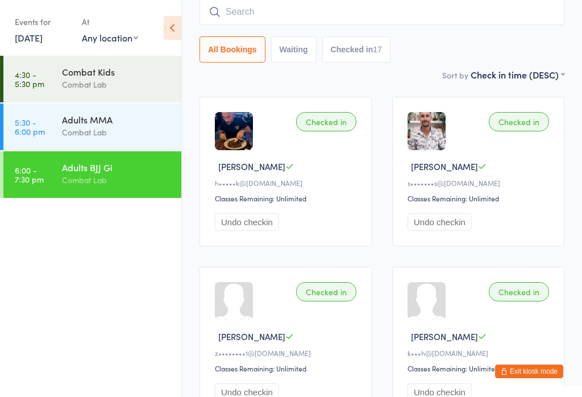
click at [307, 13] on input "search" at bounding box center [382, 12] width 365 height 26
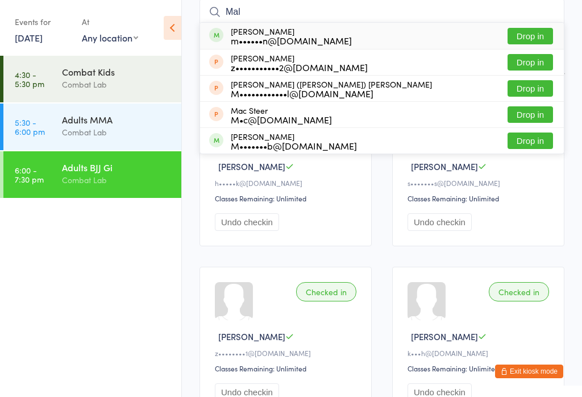
type input "Mal"
click at [274, 43] on div "m••••••n@icloud.com" at bounding box center [291, 40] width 121 height 9
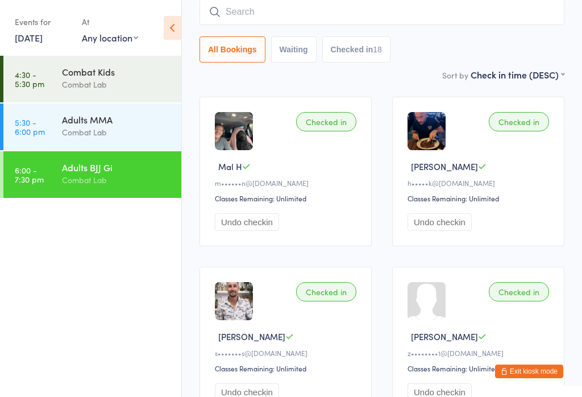
click at [424, 6] on input "search" at bounding box center [382, 12] width 365 height 26
click at [474, 23] on input "search" at bounding box center [382, 12] width 365 height 26
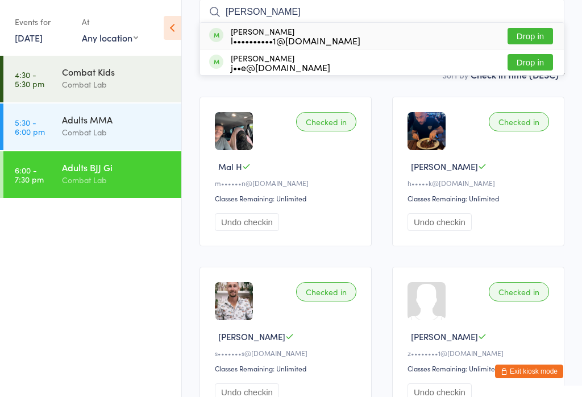
type input "Lew"
click at [537, 25] on div "Lewis Shally l••••••••••1@hotmail.com Drop in" at bounding box center [382, 36] width 364 height 26
